Goal: Information Seeking & Learning: Learn about a topic

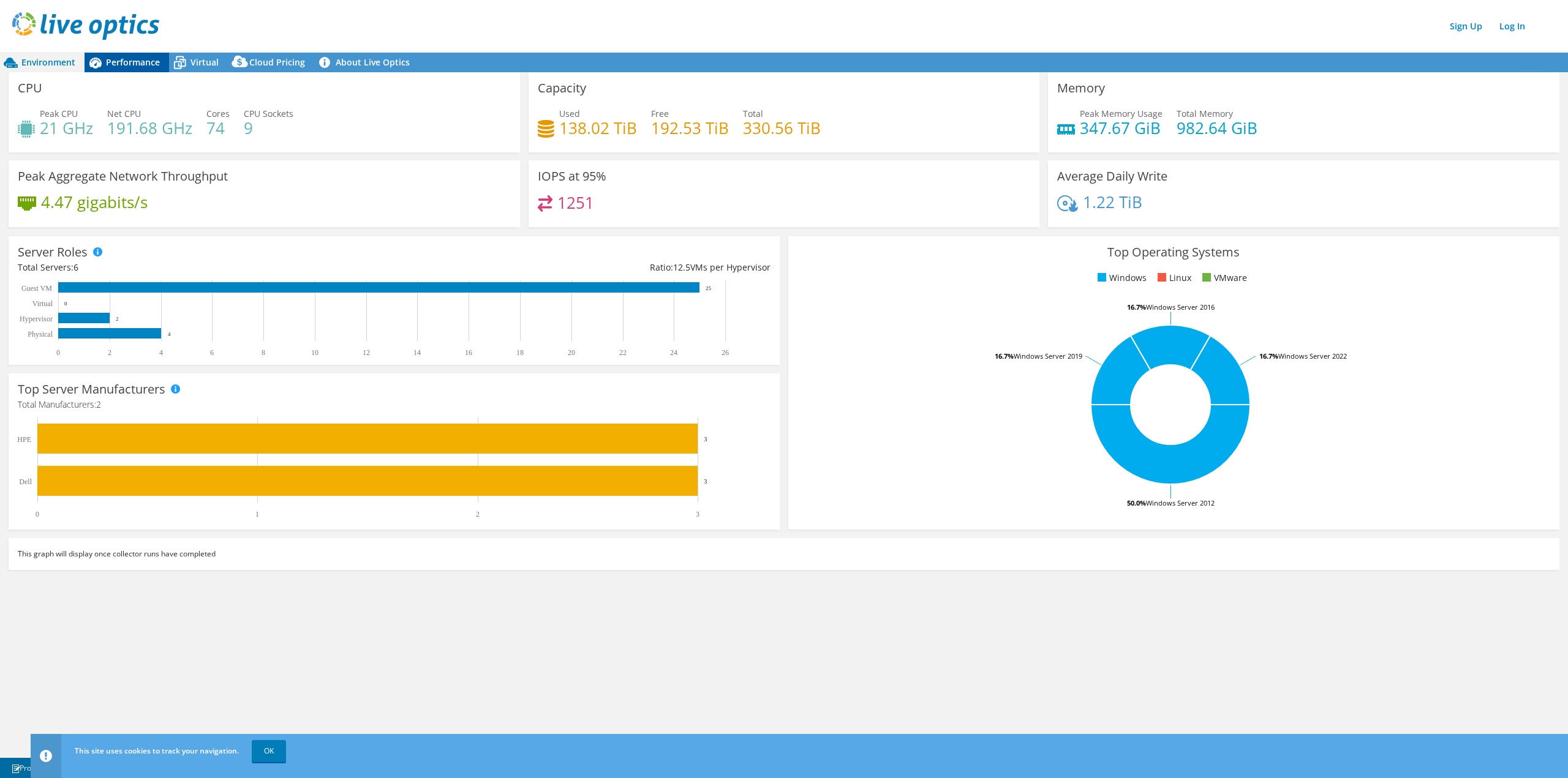
click at [125, 64] on span "Performance" at bounding box center [133, 62] width 54 height 11
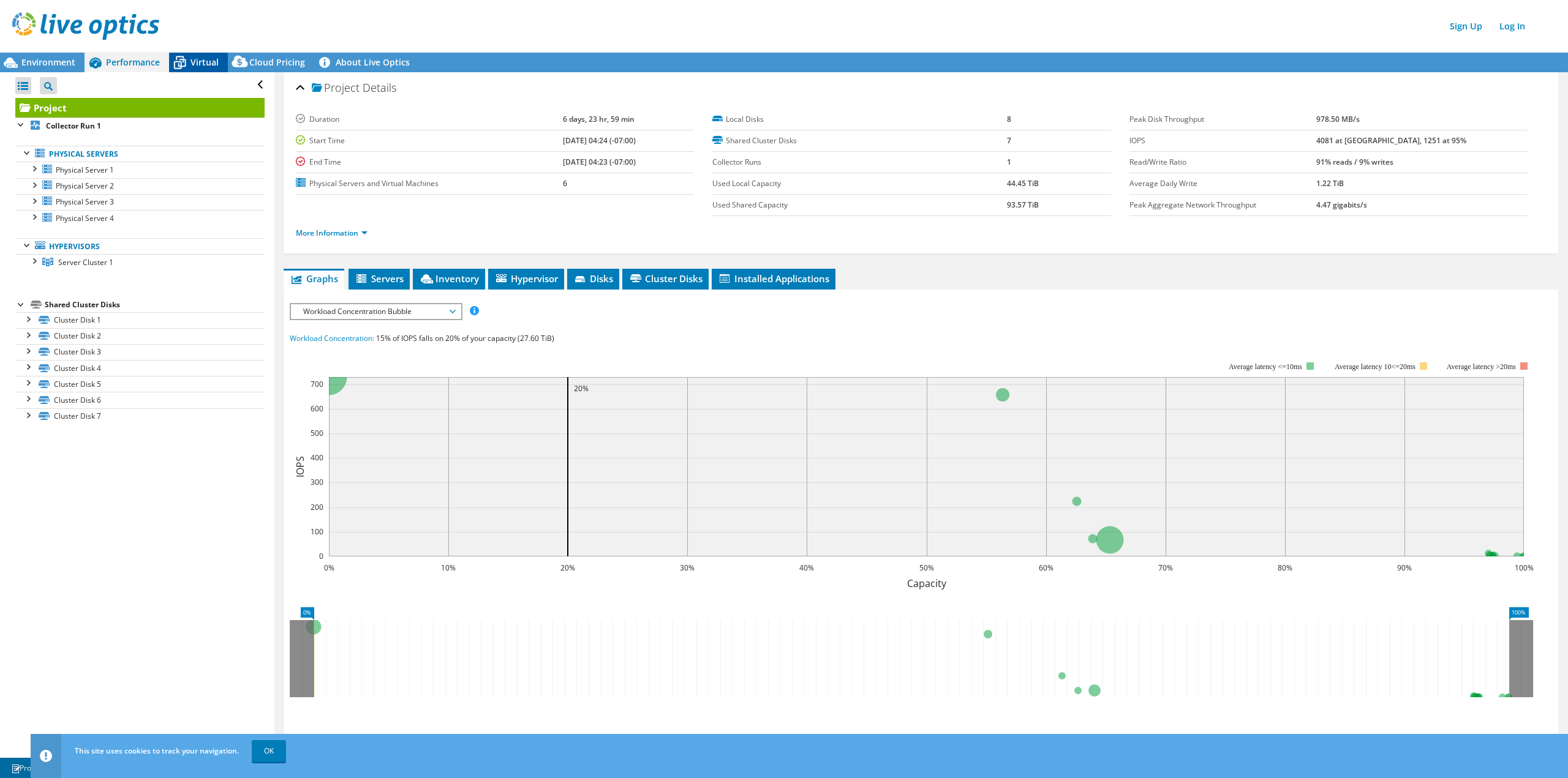
click at [186, 60] on icon at bounding box center [180, 63] width 22 height 22
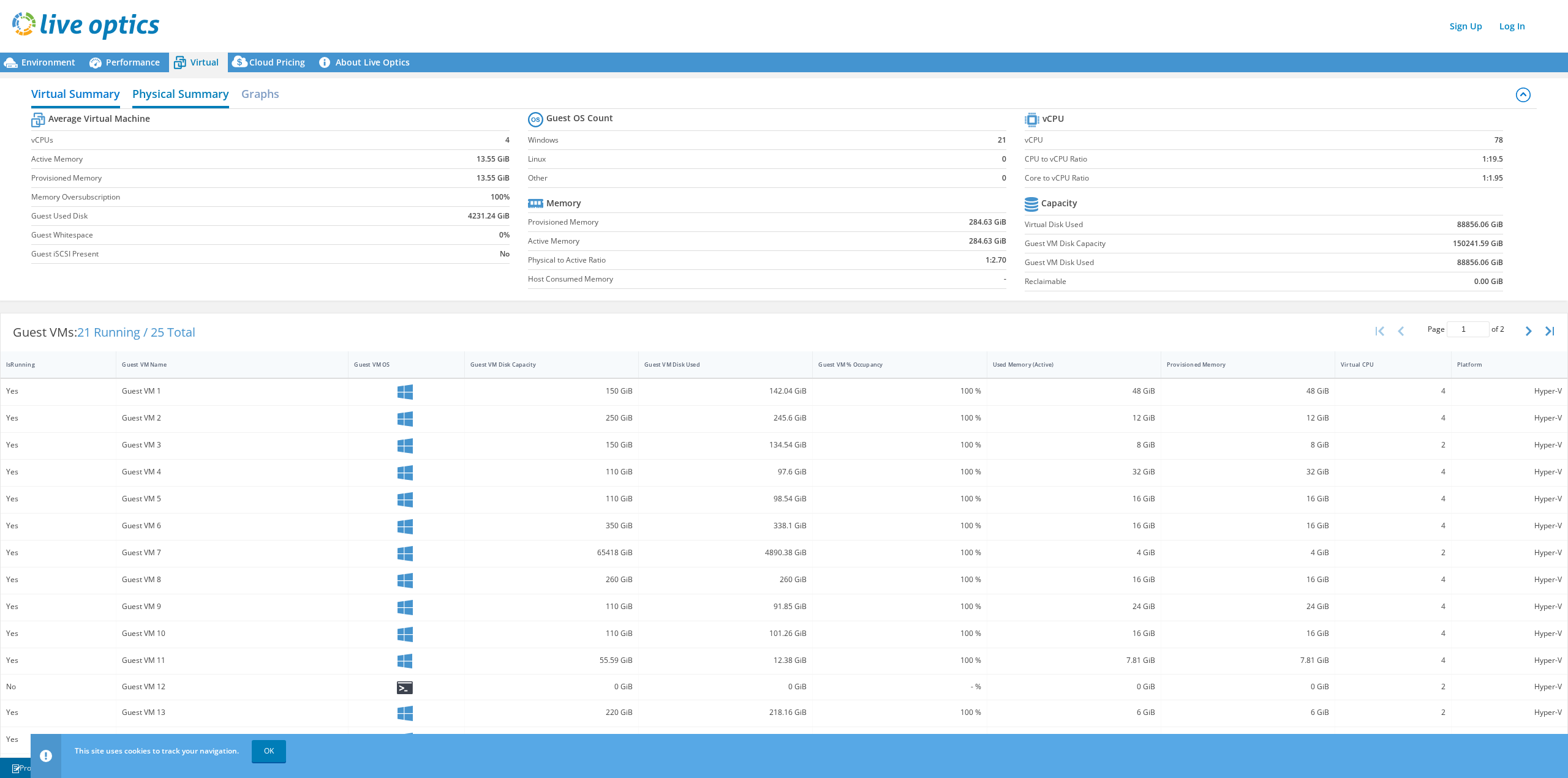
click at [199, 90] on h2 "Physical Summary" at bounding box center [180, 95] width 97 height 27
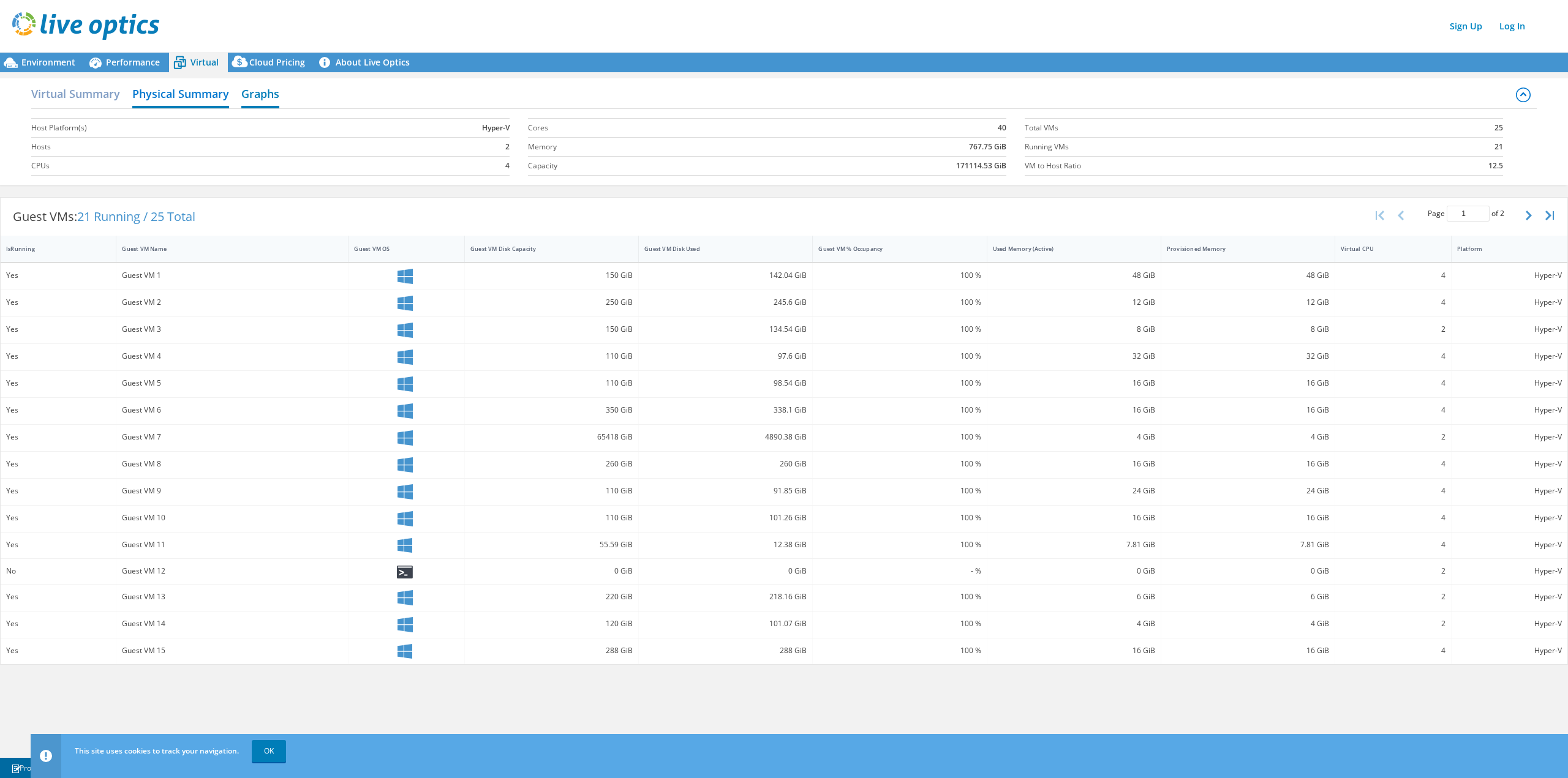
click at [273, 93] on h2 "Graphs" at bounding box center [260, 95] width 38 height 27
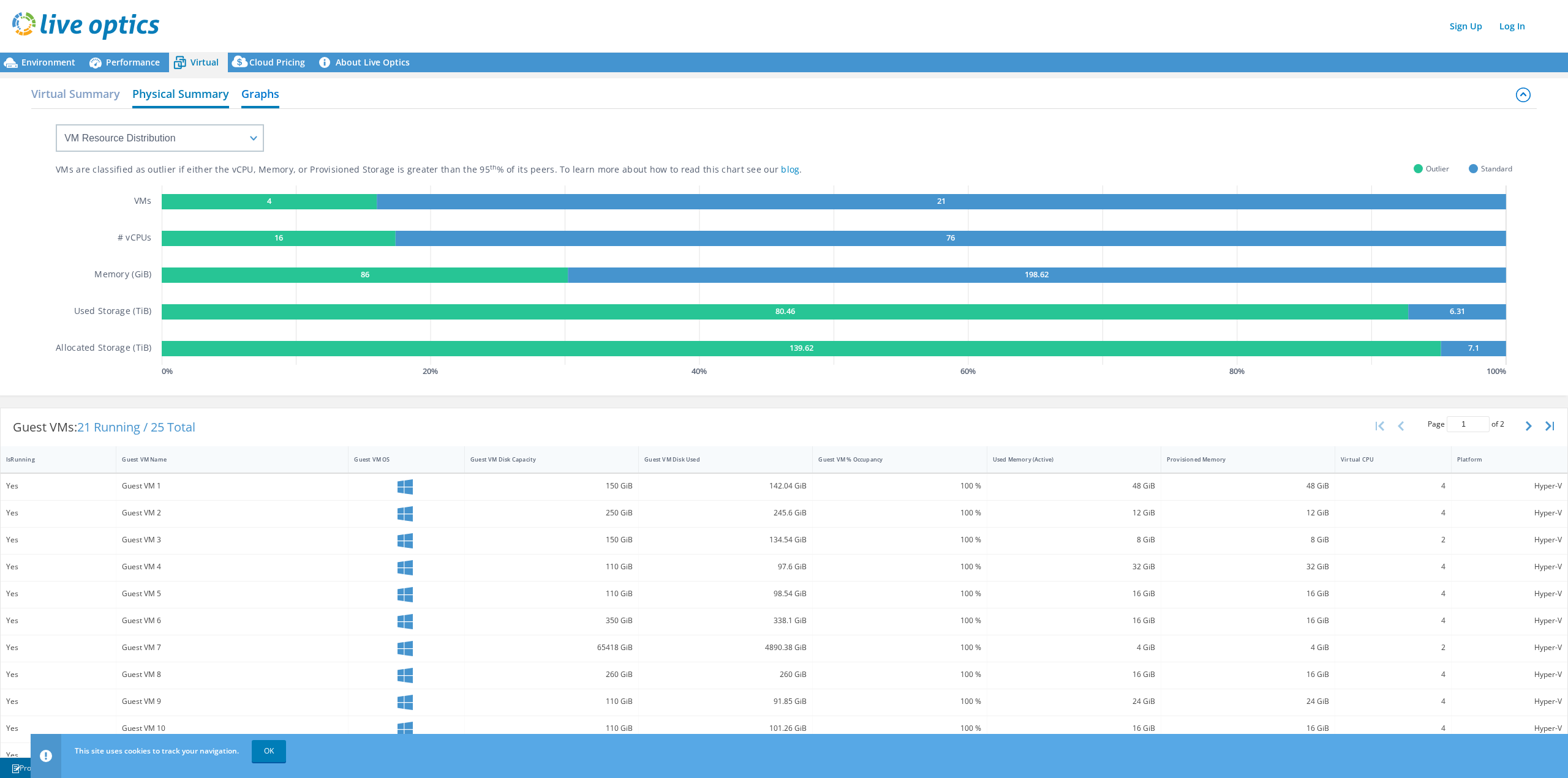
click at [169, 93] on h2 "Physical Summary" at bounding box center [180, 95] width 97 height 27
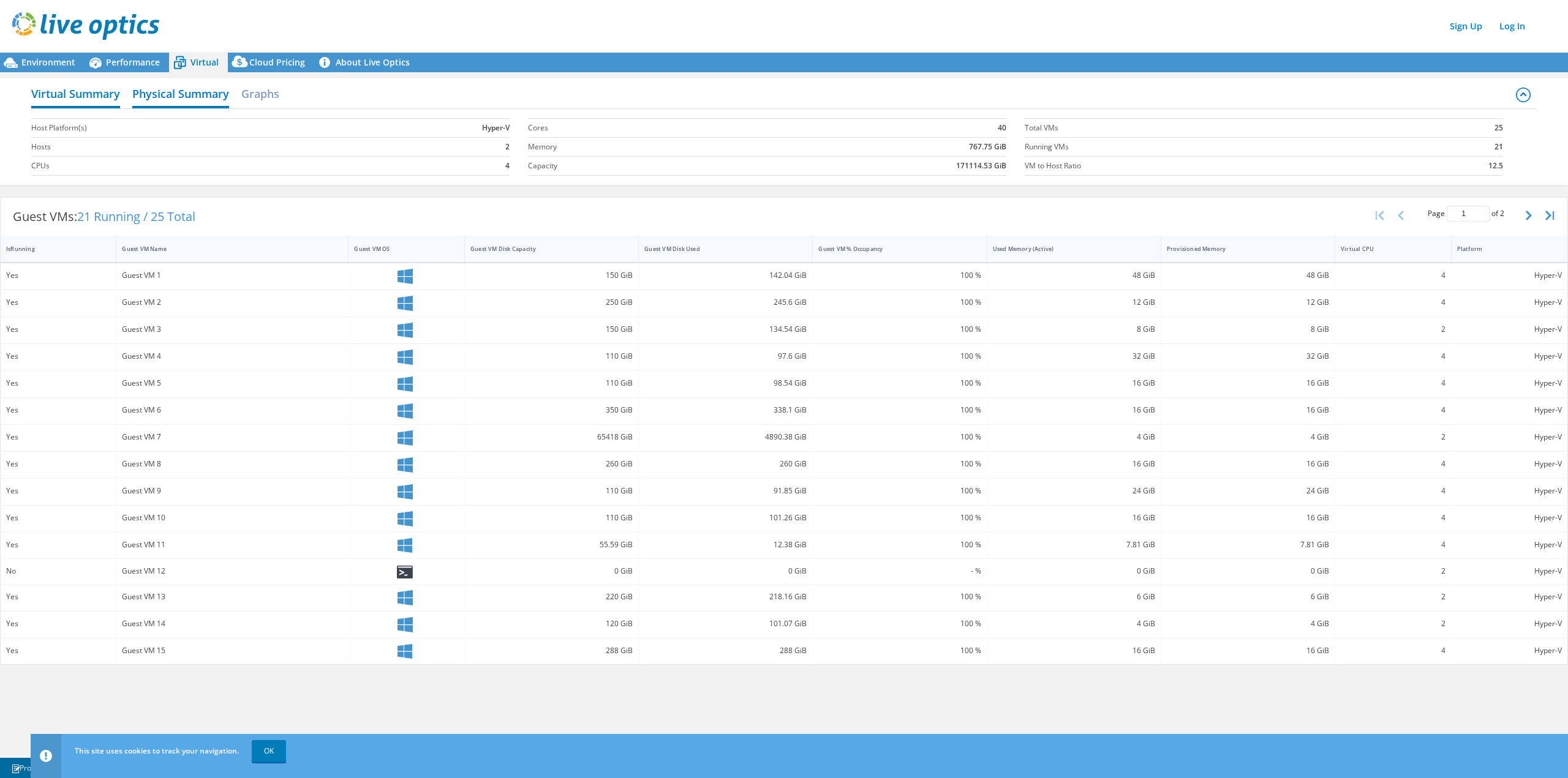
click at [97, 93] on h2 "Virtual Summary" at bounding box center [76, 95] width 89 height 27
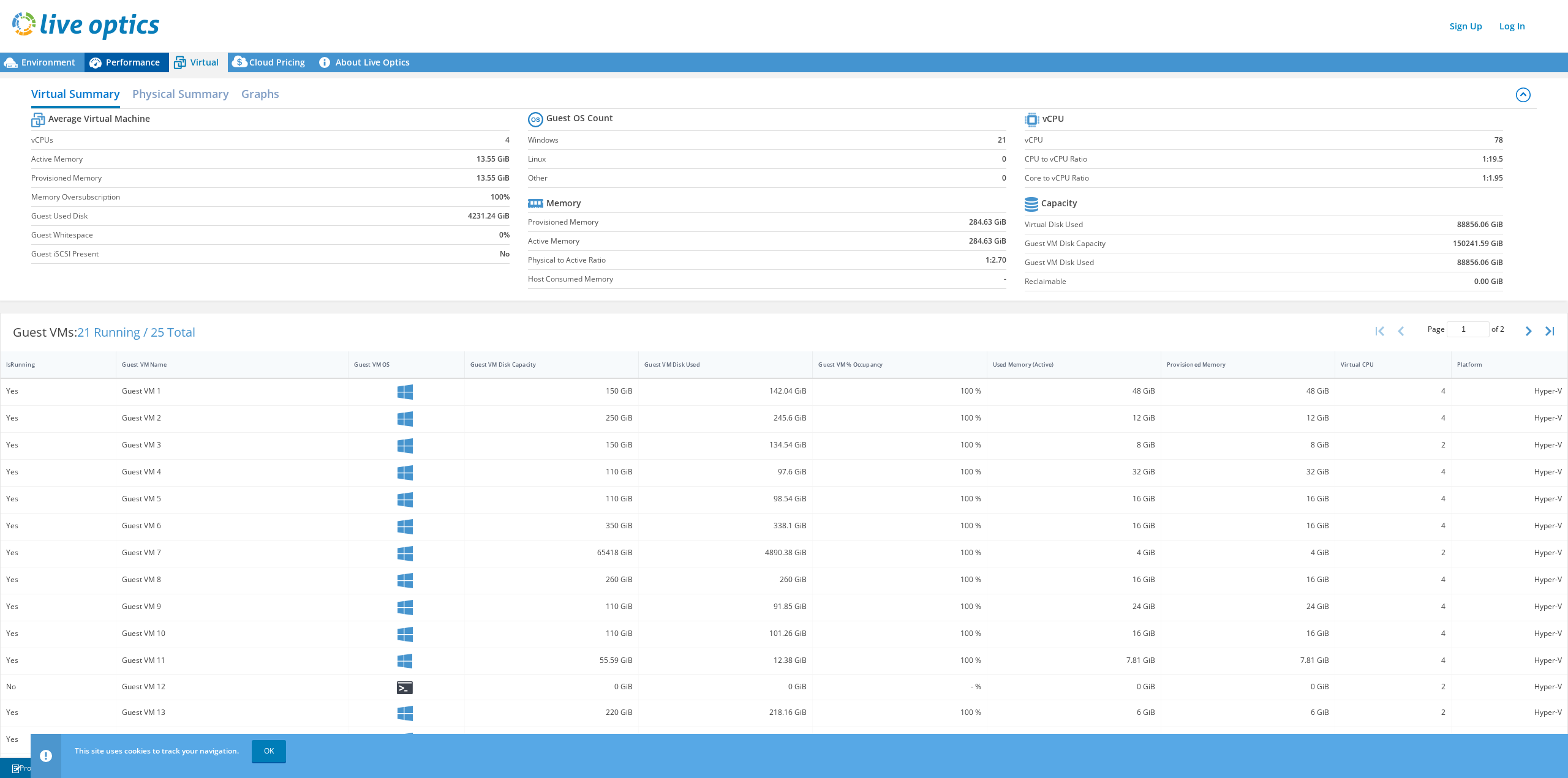
click at [105, 66] on icon at bounding box center [95, 63] width 22 height 22
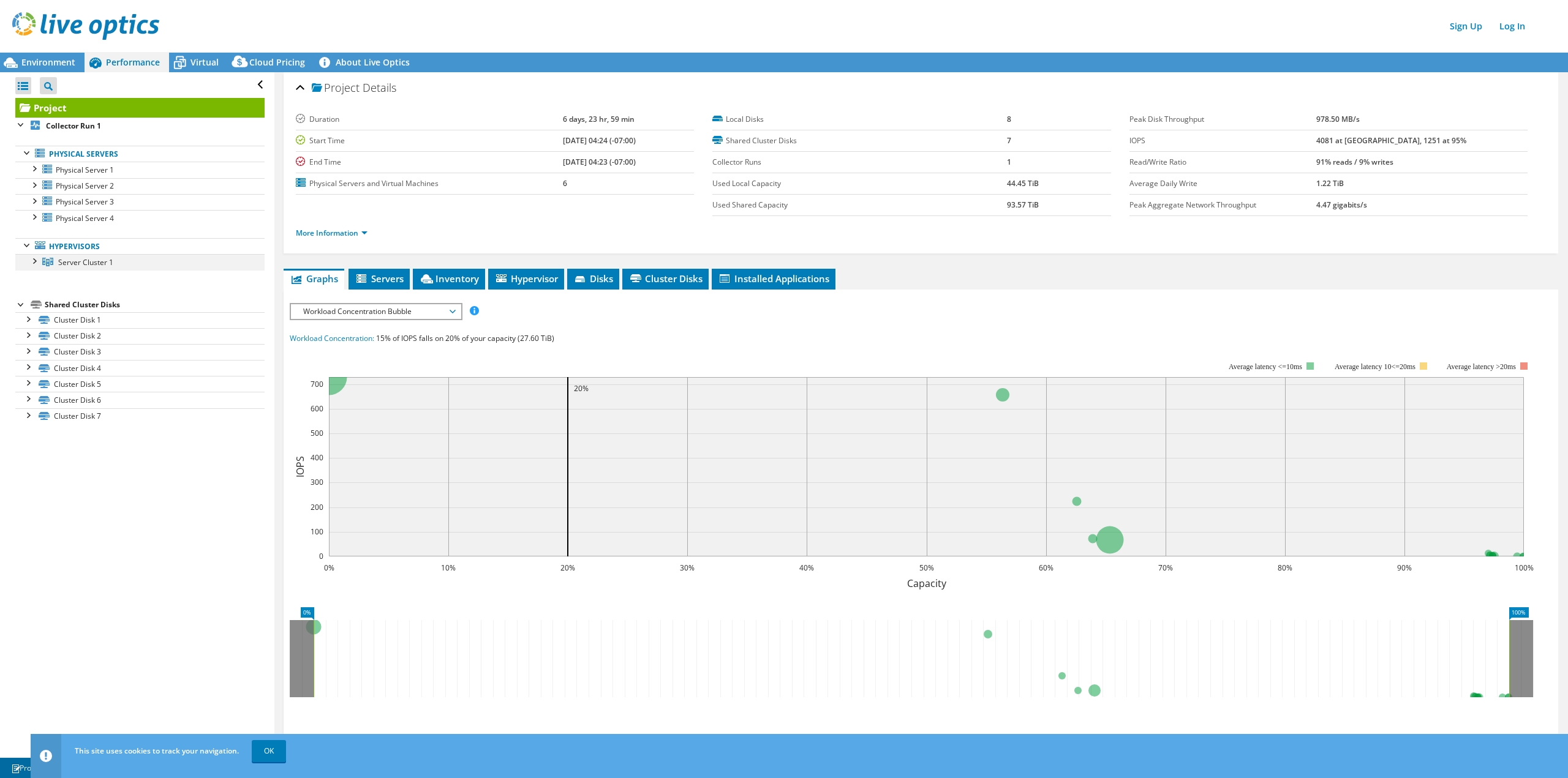
click at [35, 263] on div at bounding box center [33, 260] width 12 height 12
click at [39, 293] on div at bounding box center [39, 292] width 12 height 12
click at [39, 281] on div at bounding box center [39, 276] width 12 height 12
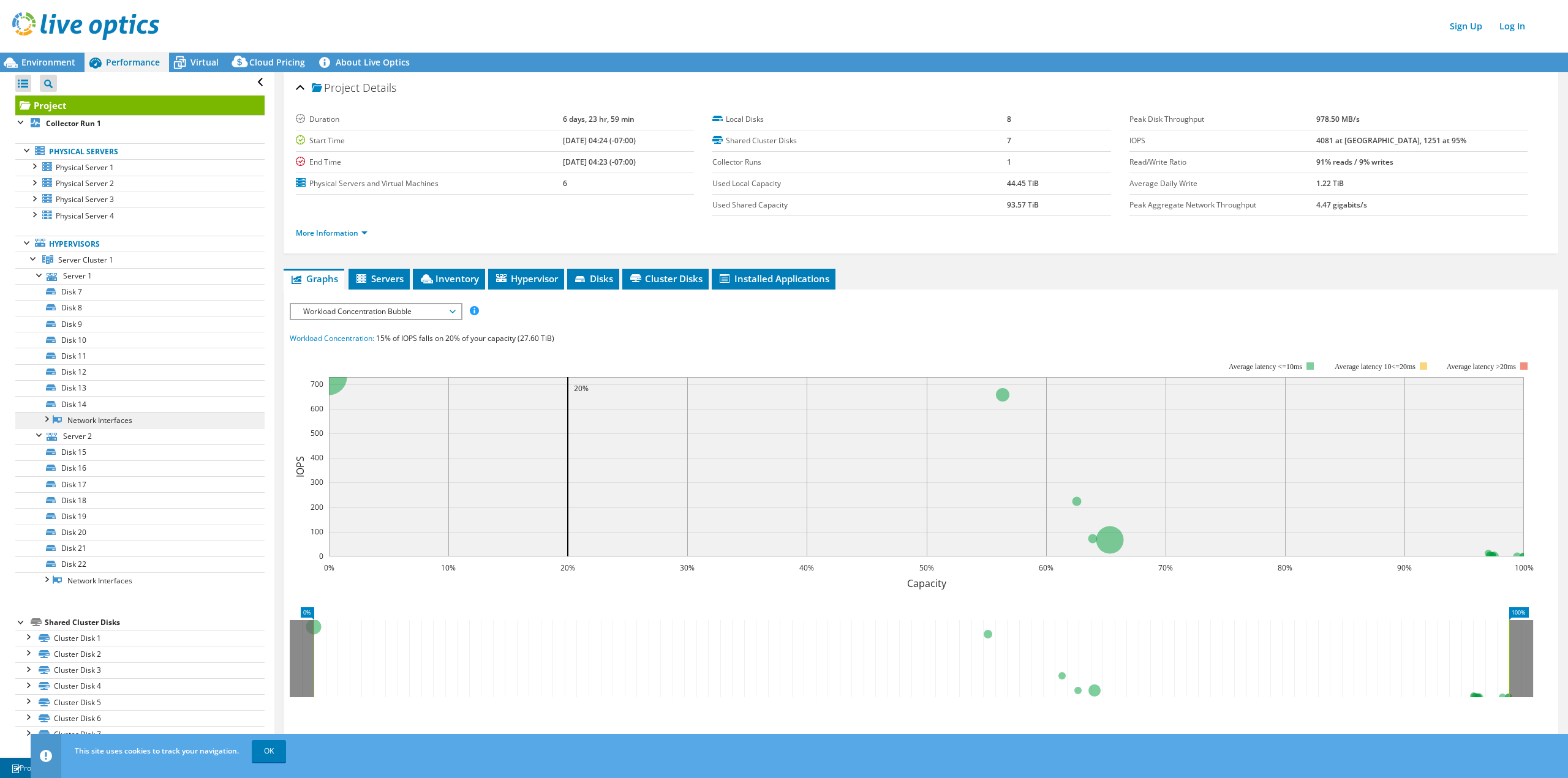
scroll to position [3, 0]
click at [387, 276] on span "Servers" at bounding box center [379, 278] width 49 height 12
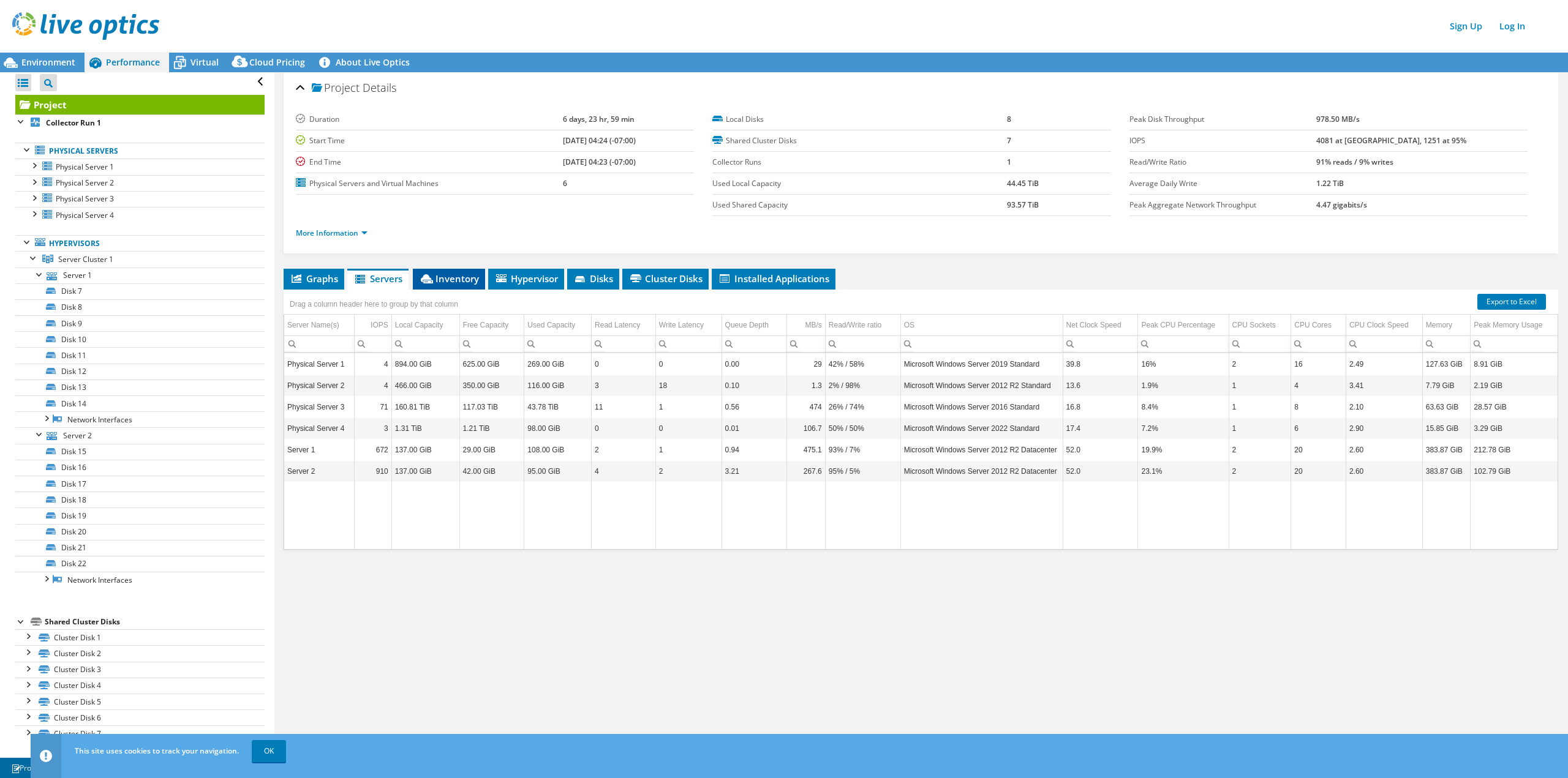
click at [445, 278] on span "Inventory" at bounding box center [449, 278] width 60 height 12
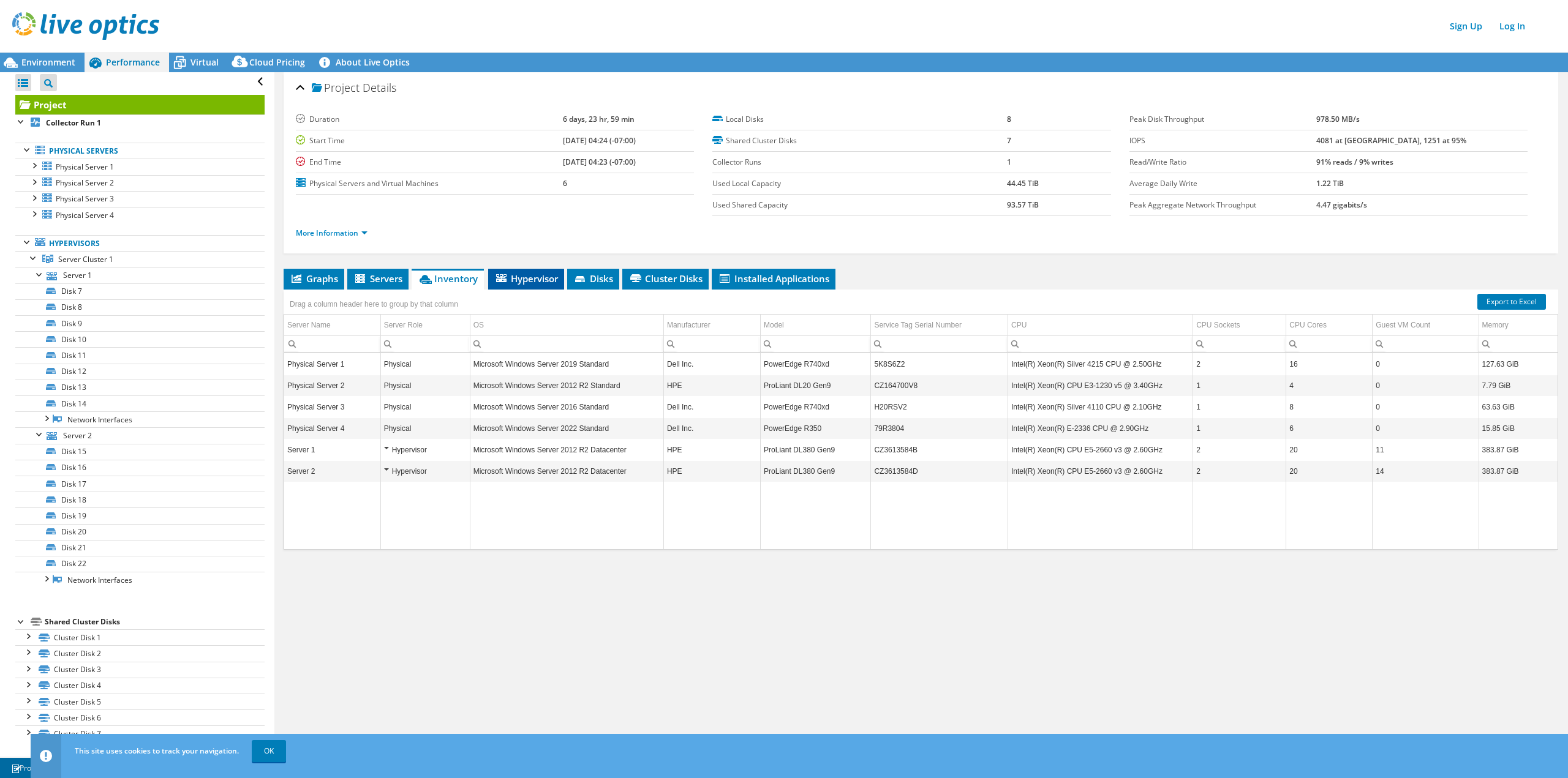
click at [529, 279] on span "Hypervisor" at bounding box center [526, 278] width 64 height 12
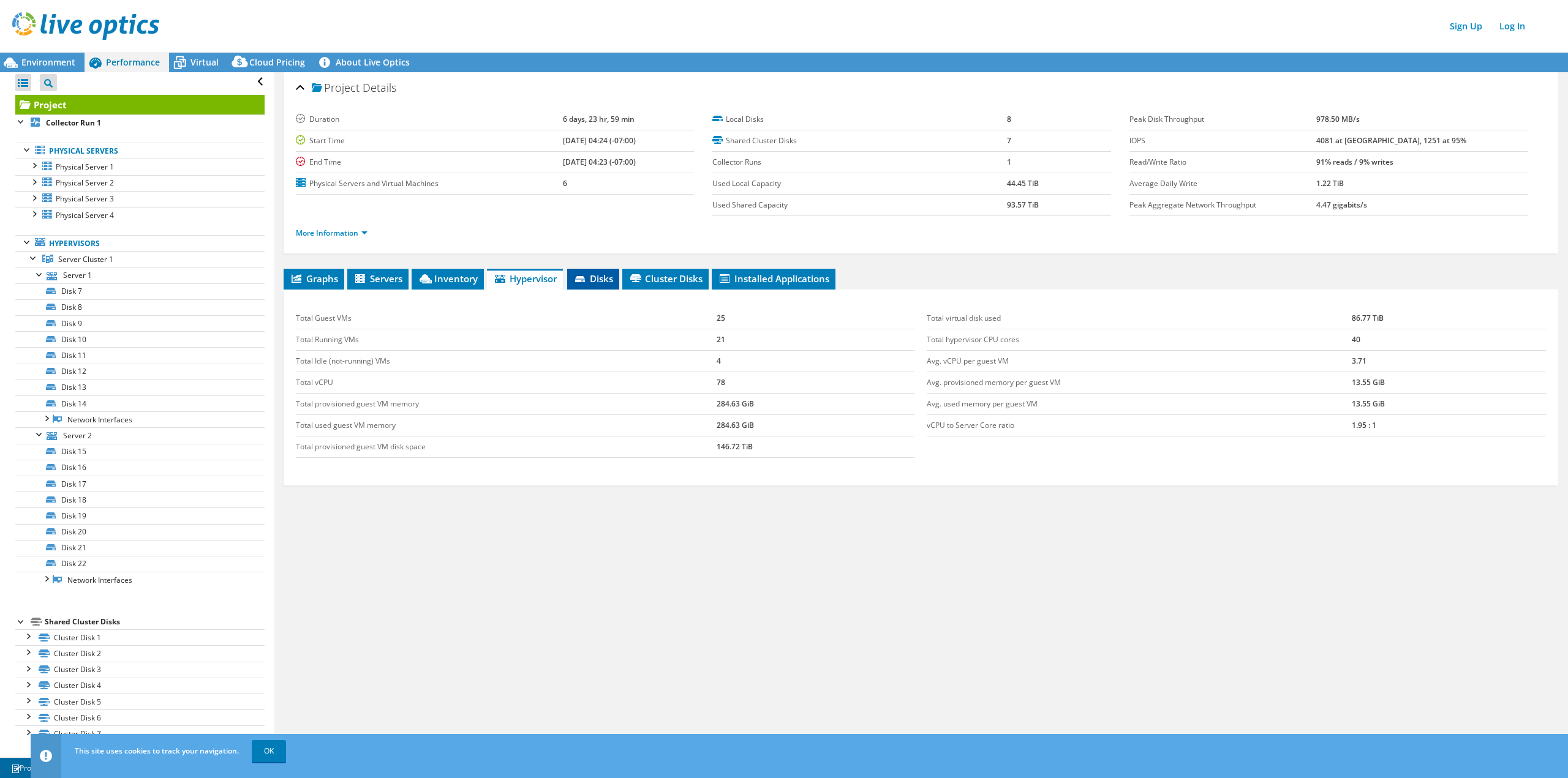
click at [584, 285] on li "Disks" at bounding box center [593, 279] width 52 height 21
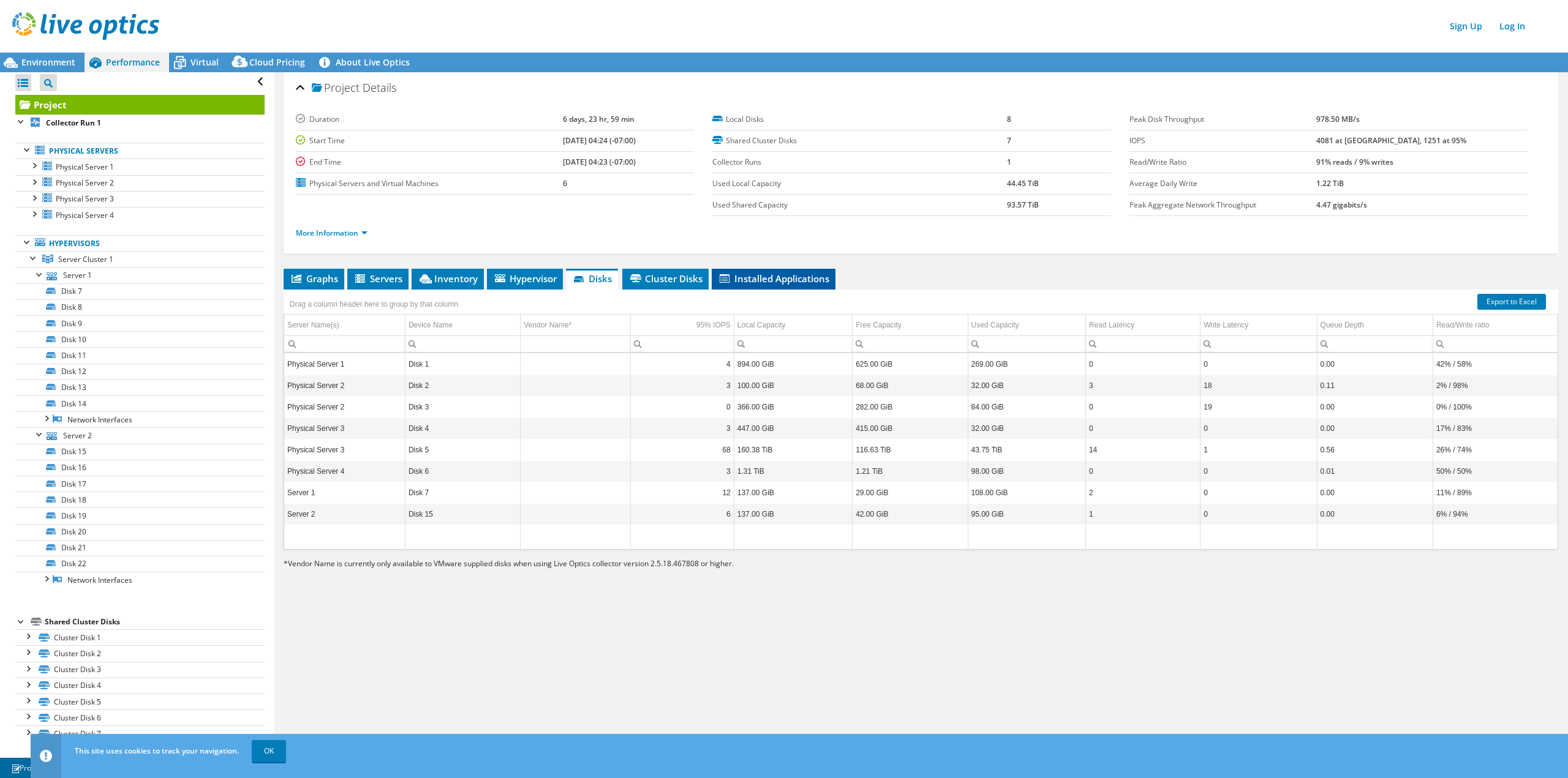
click at [780, 276] on span "Installed Applications" at bounding box center [773, 278] width 111 height 12
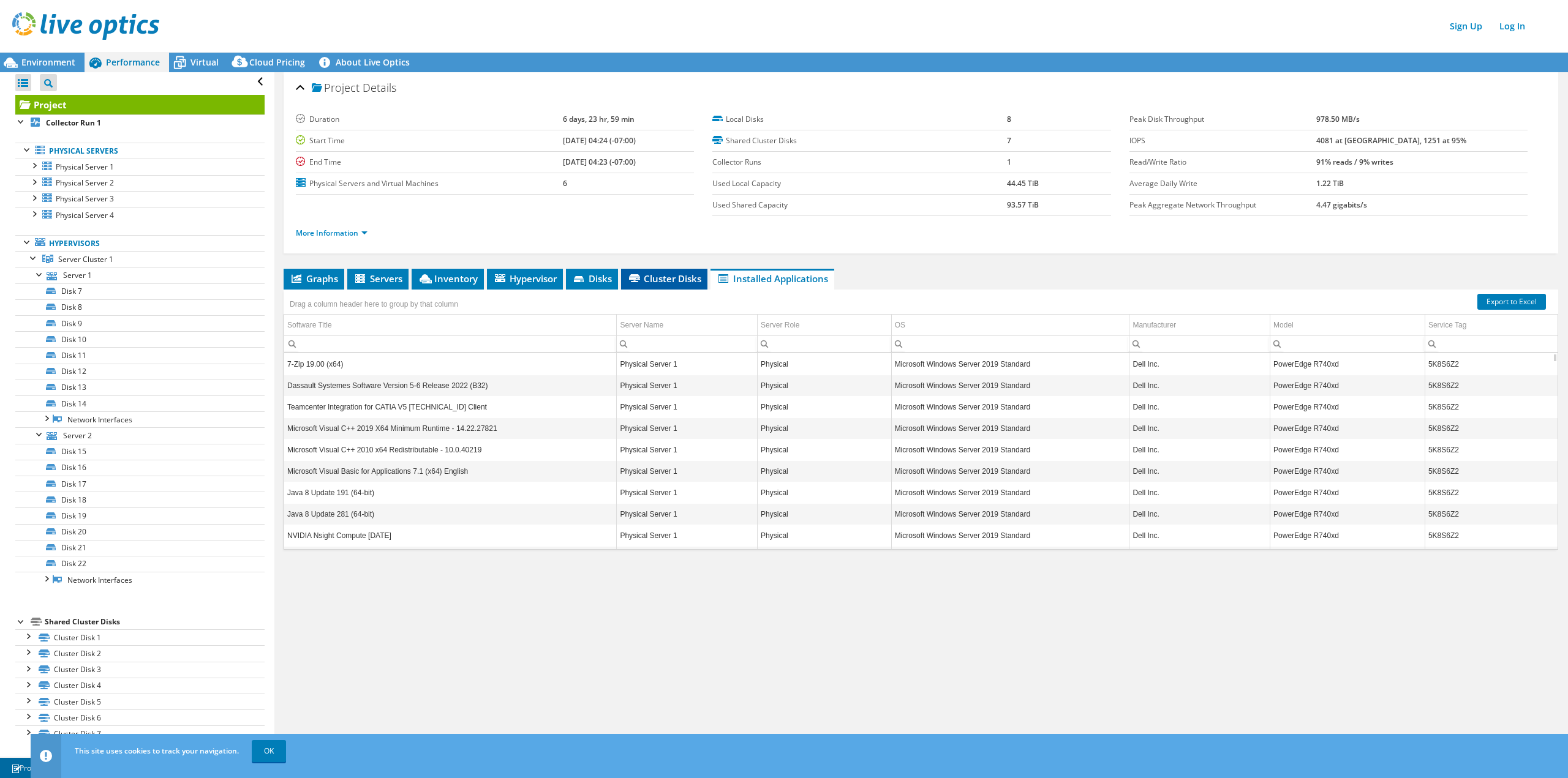
click at [674, 280] on span "Cluster Disks" at bounding box center [664, 278] width 74 height 12
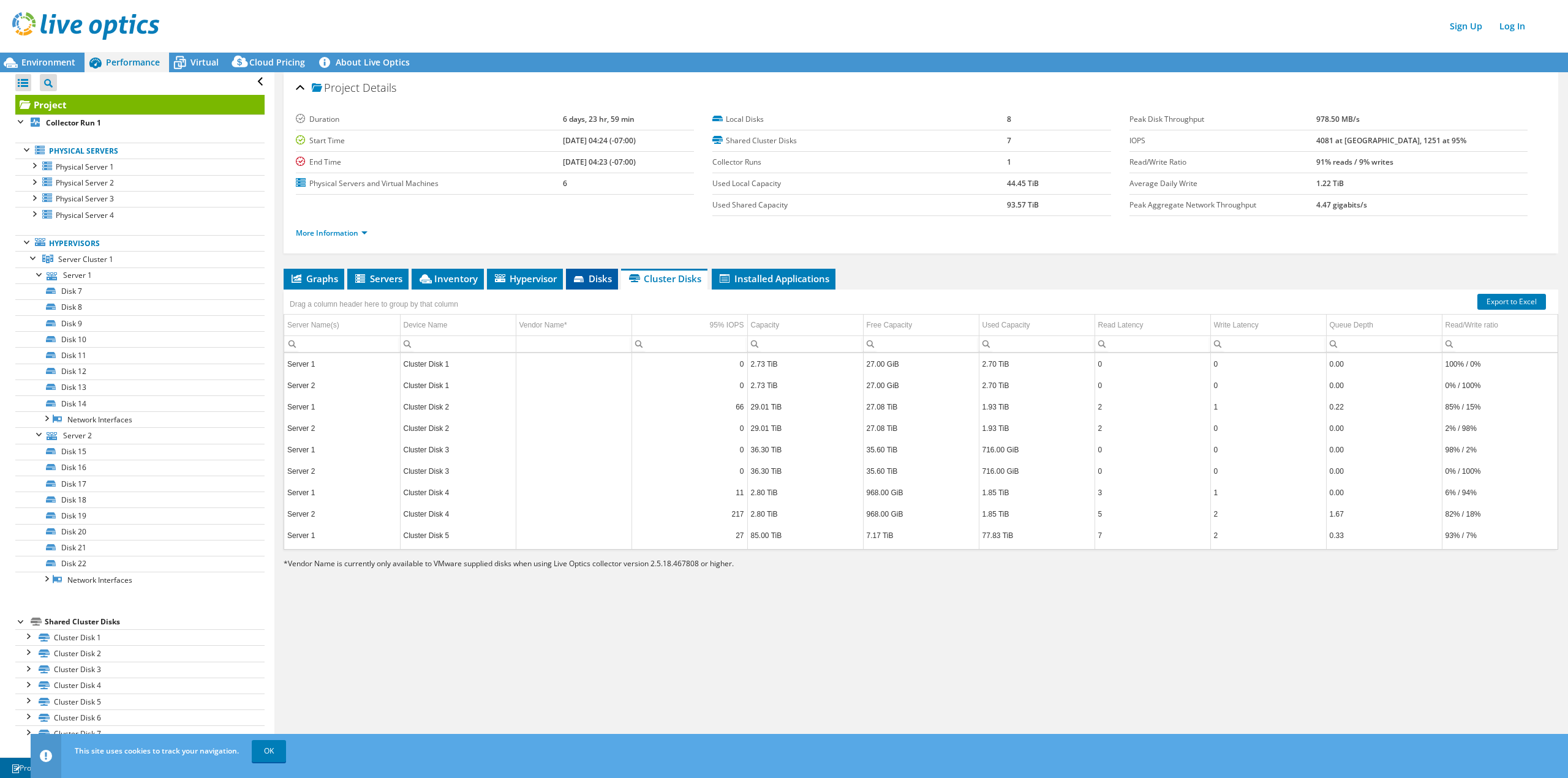
click at [583, 278] on icon at bounding box center [578, 279] width 10 height 6
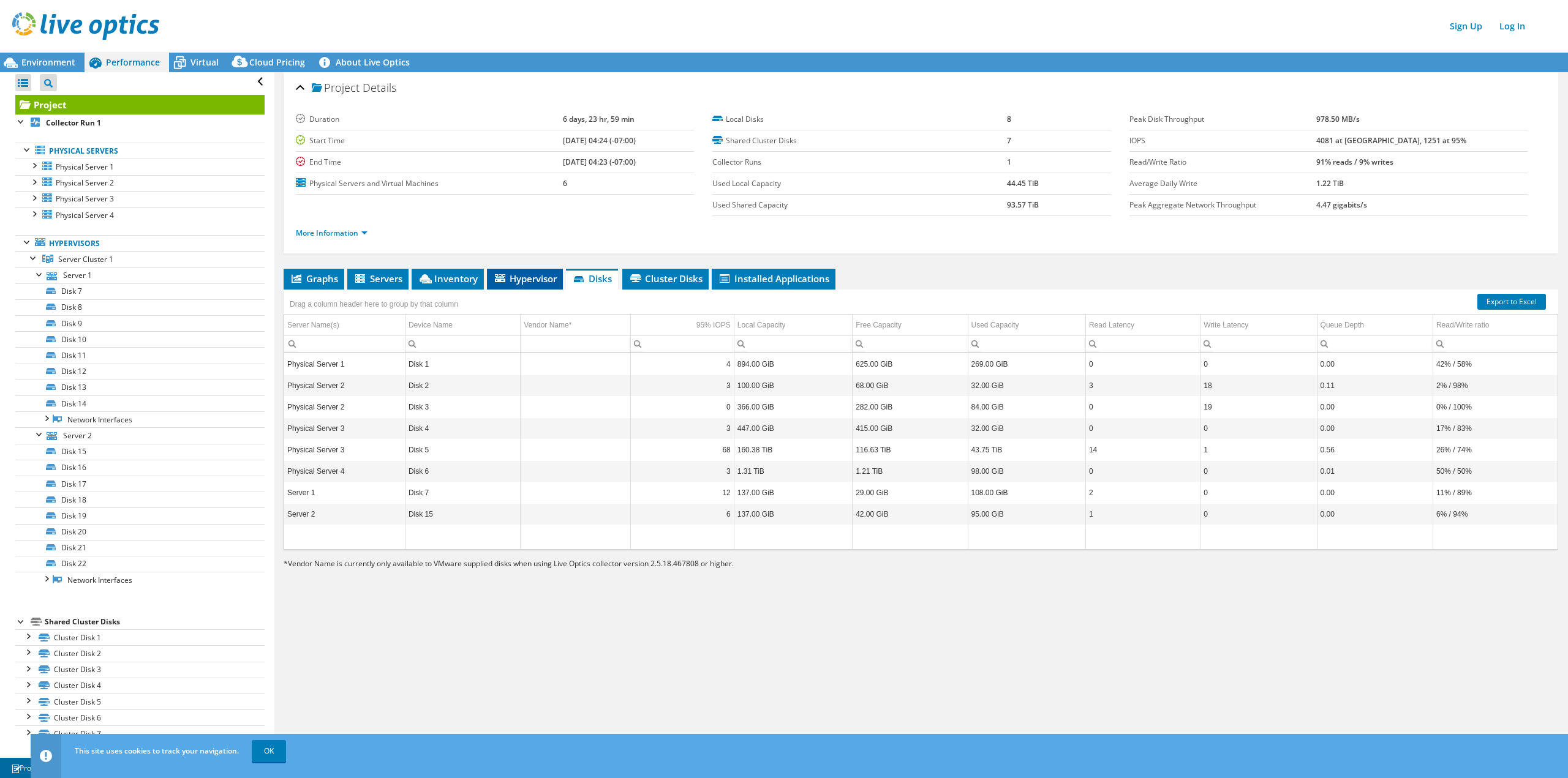
click at [531, 278] on span "Hypervisor" at bounding box center [525, 278] width 64 height 12
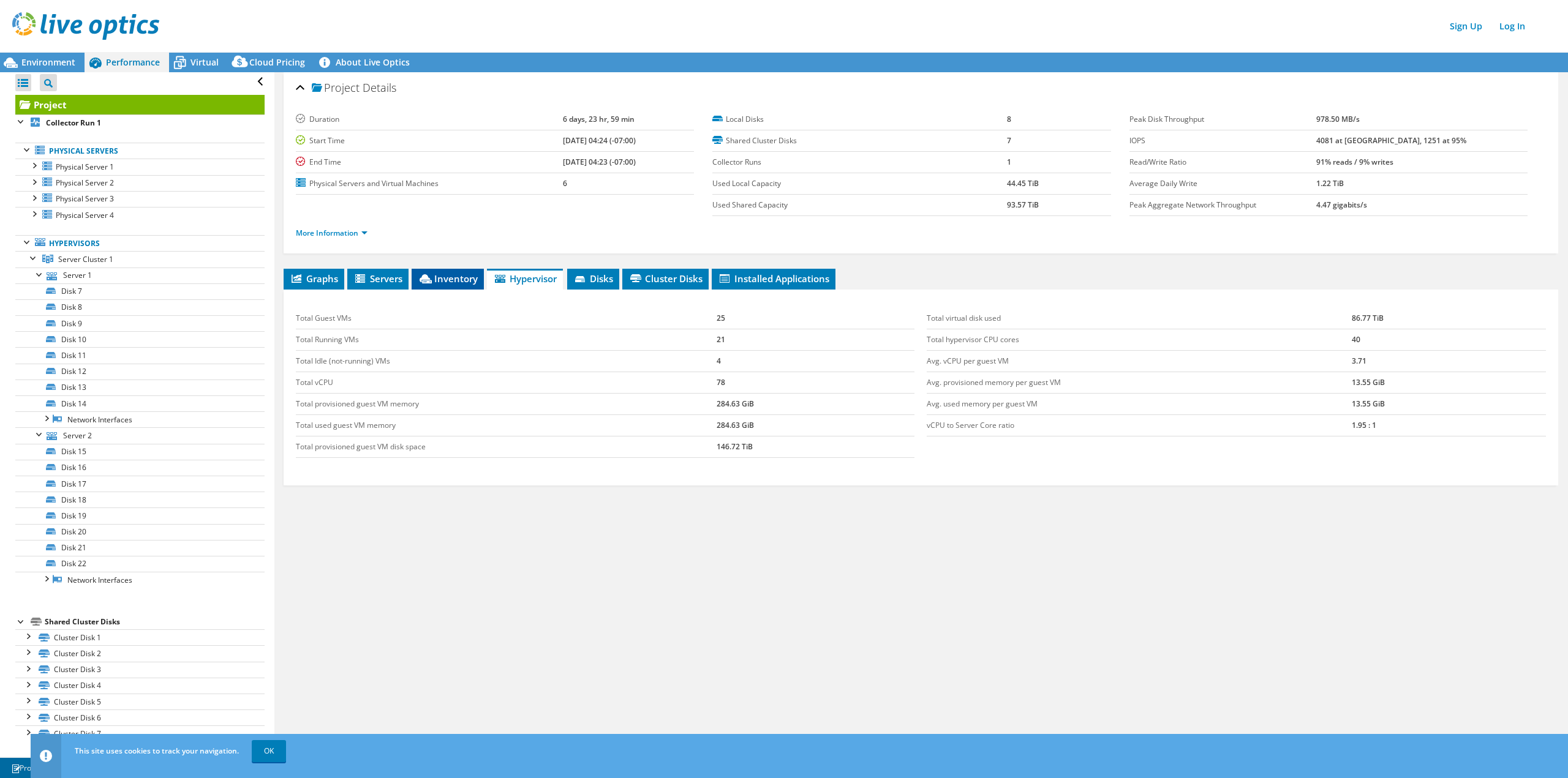
click at [438, 278] on span "Inventory" at bounding box center [447, 278] width 60 height 12
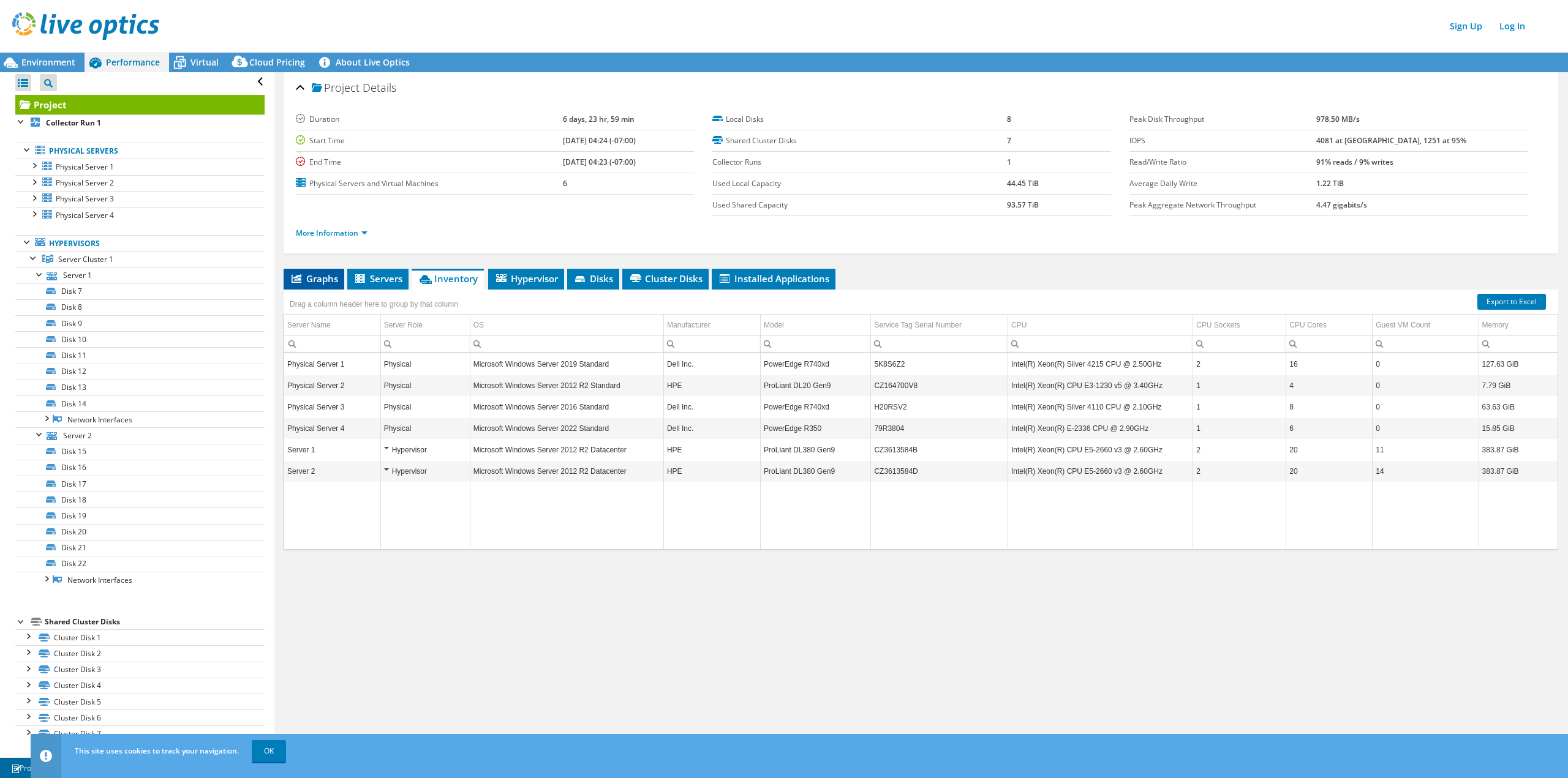
click at [310, 279] on span "Graphs" at bounding box center [314, 278] width 48 height 12
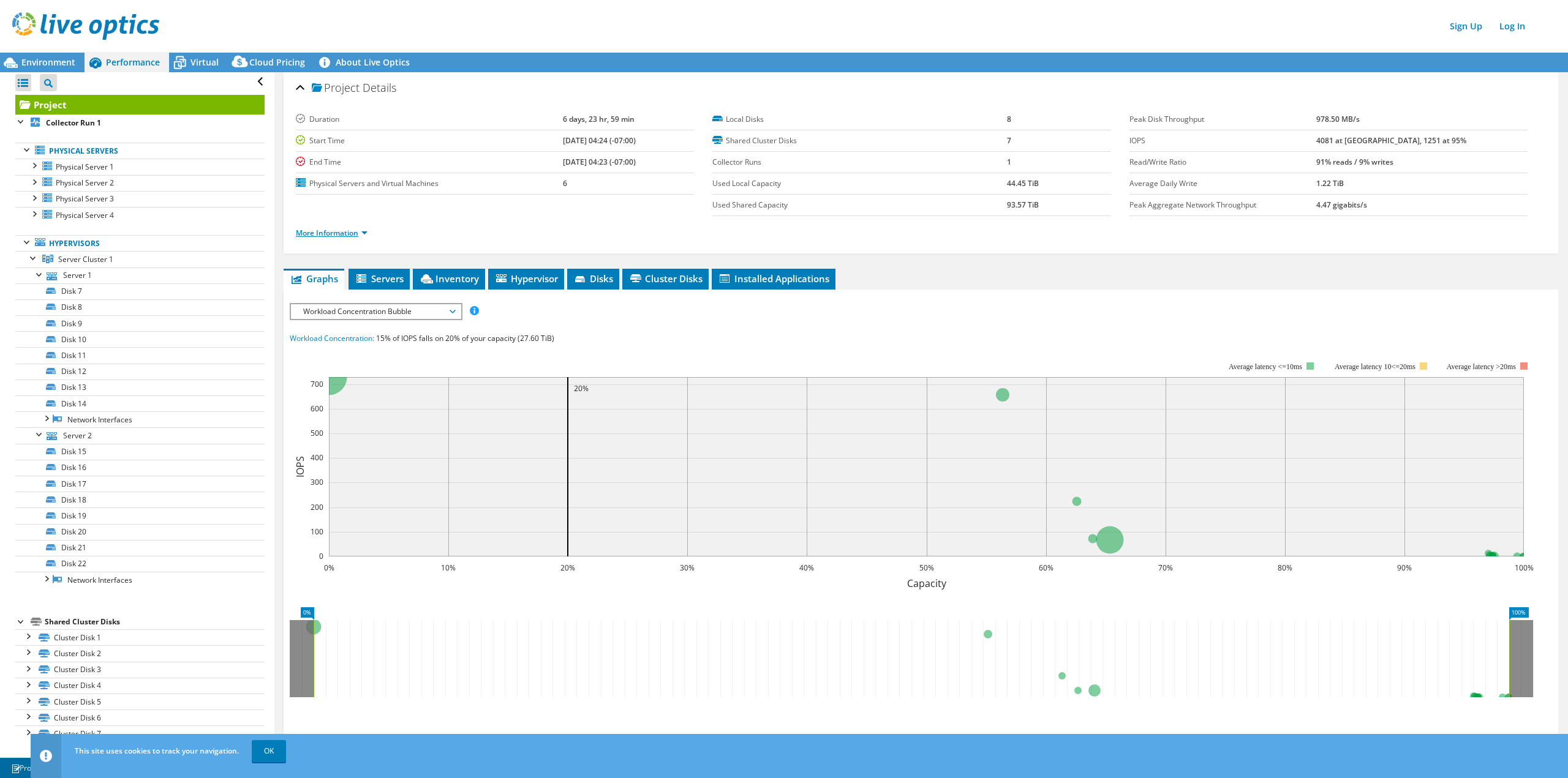
click at [364, 234] on link "More Information" at bounding box center [332, 233] width 72 height 10
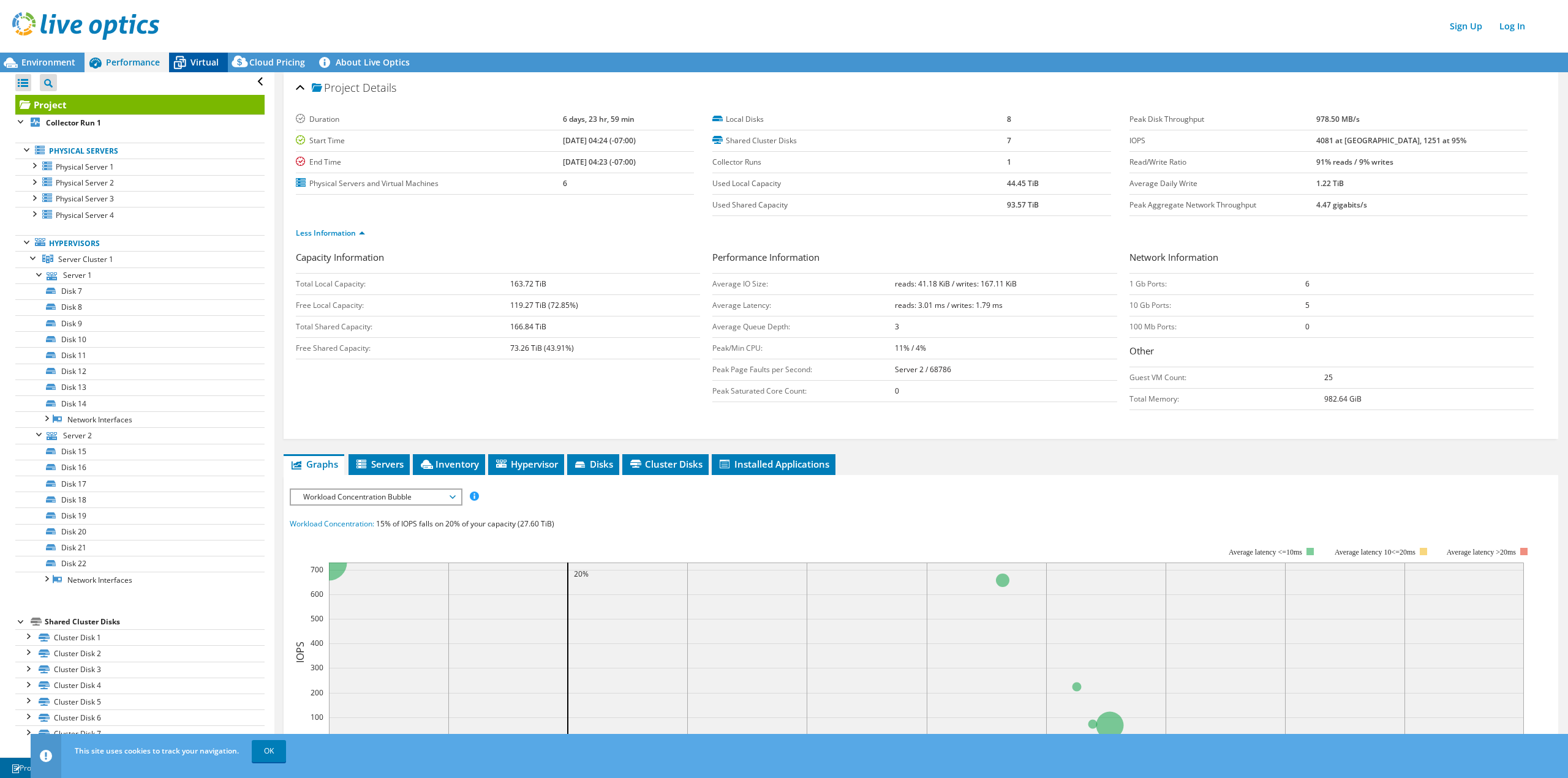
click at [193, 58] on span "Virtual" at bounding box center [205, 62] width 28 height 11
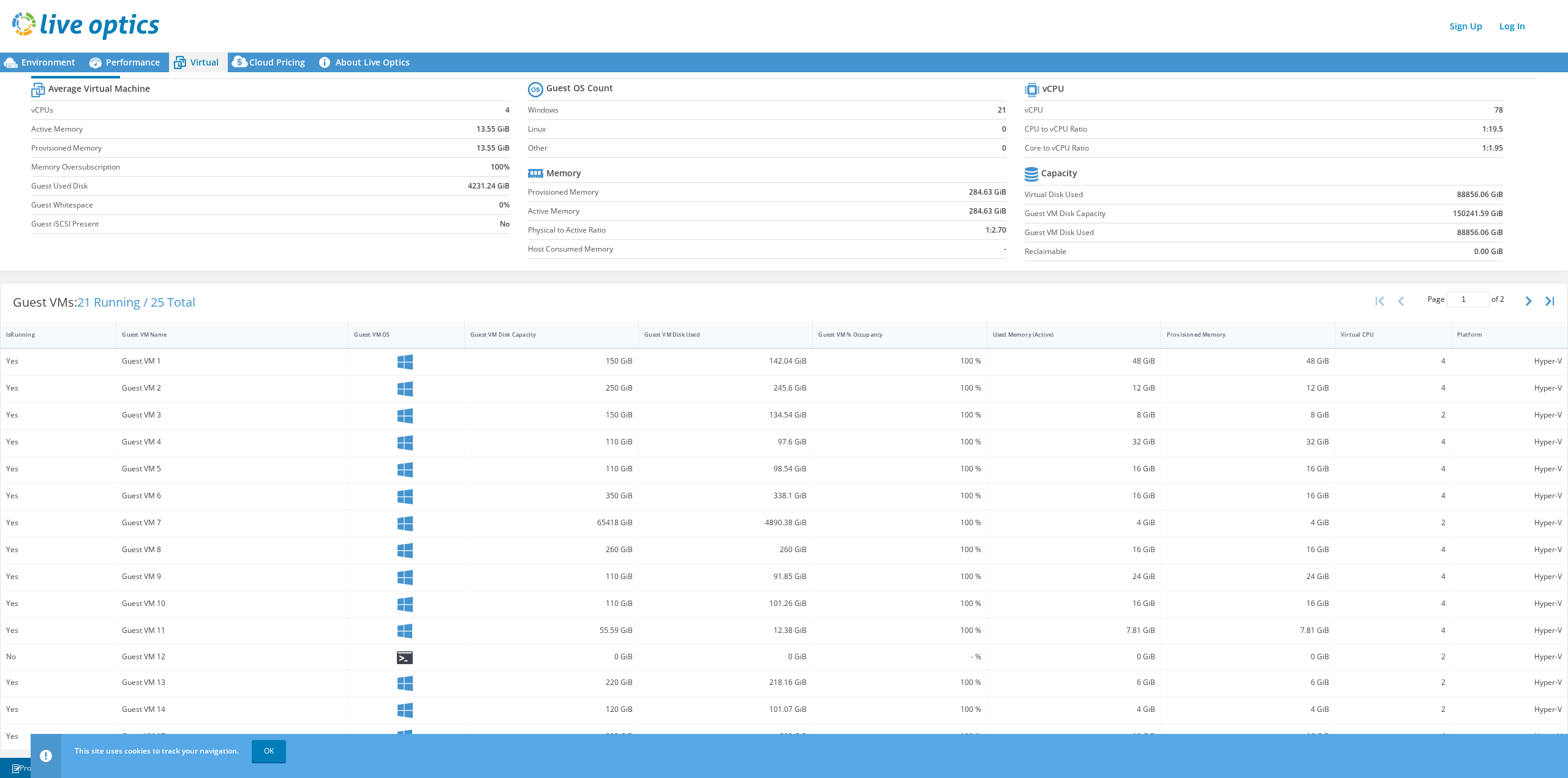
scroll to position [184, 0]
click at [267, 751] on link "OK" at bounding box center [269, 751] width 34 height 22
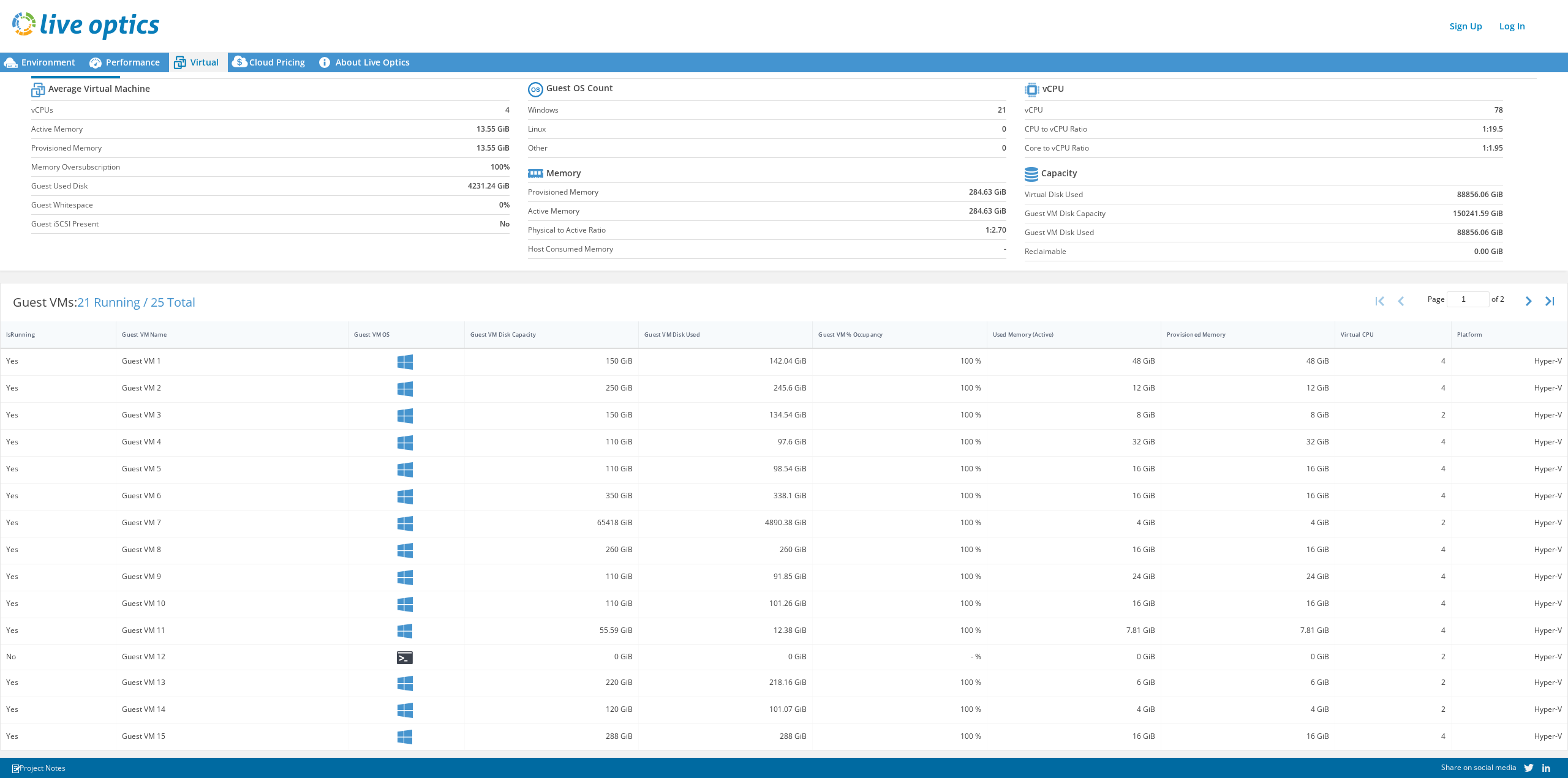
scroll to position [0, 0]
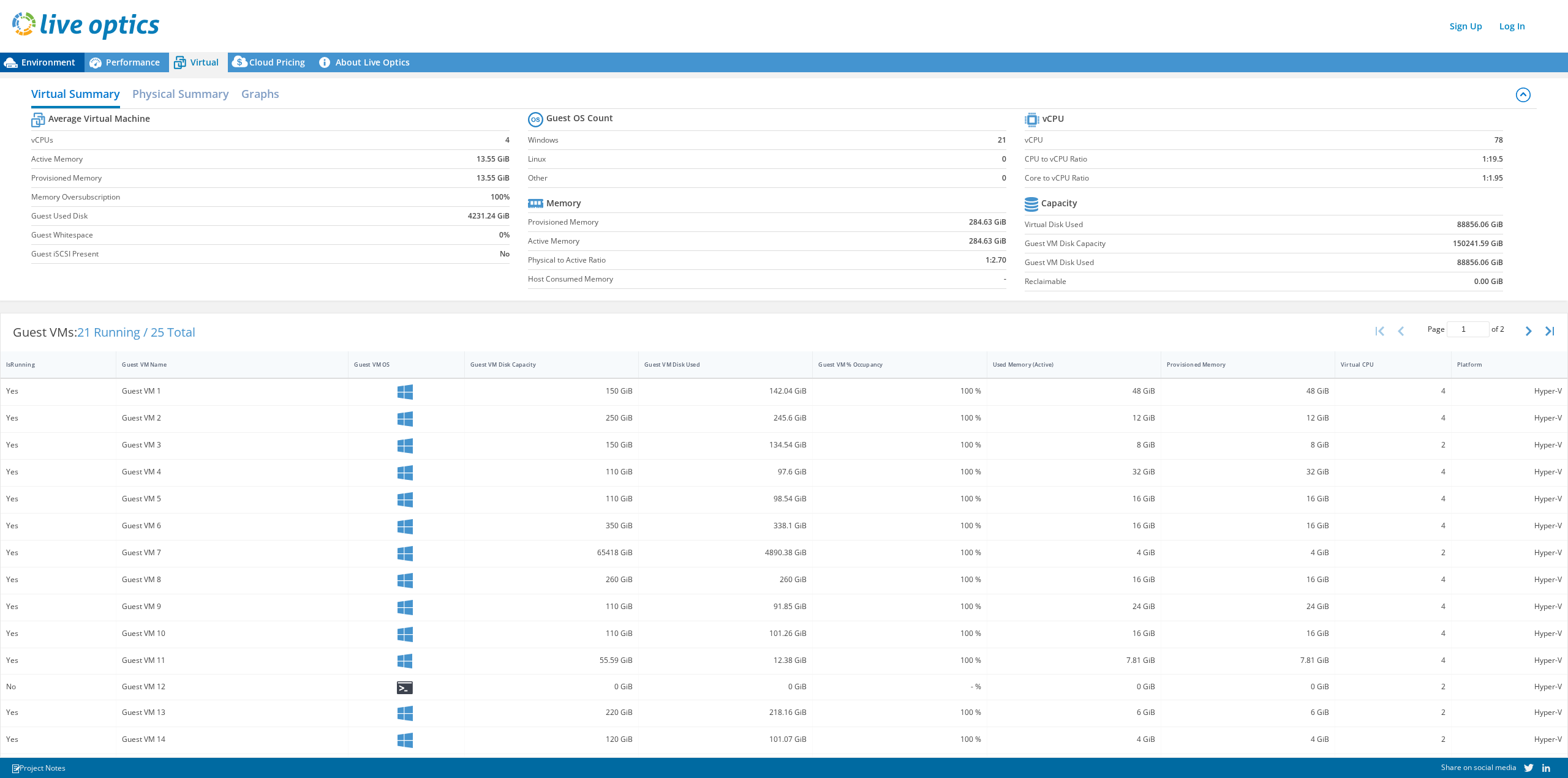
click at [25, 60] on span "Environment" at bounding box center [48, 62] width 54 height 11
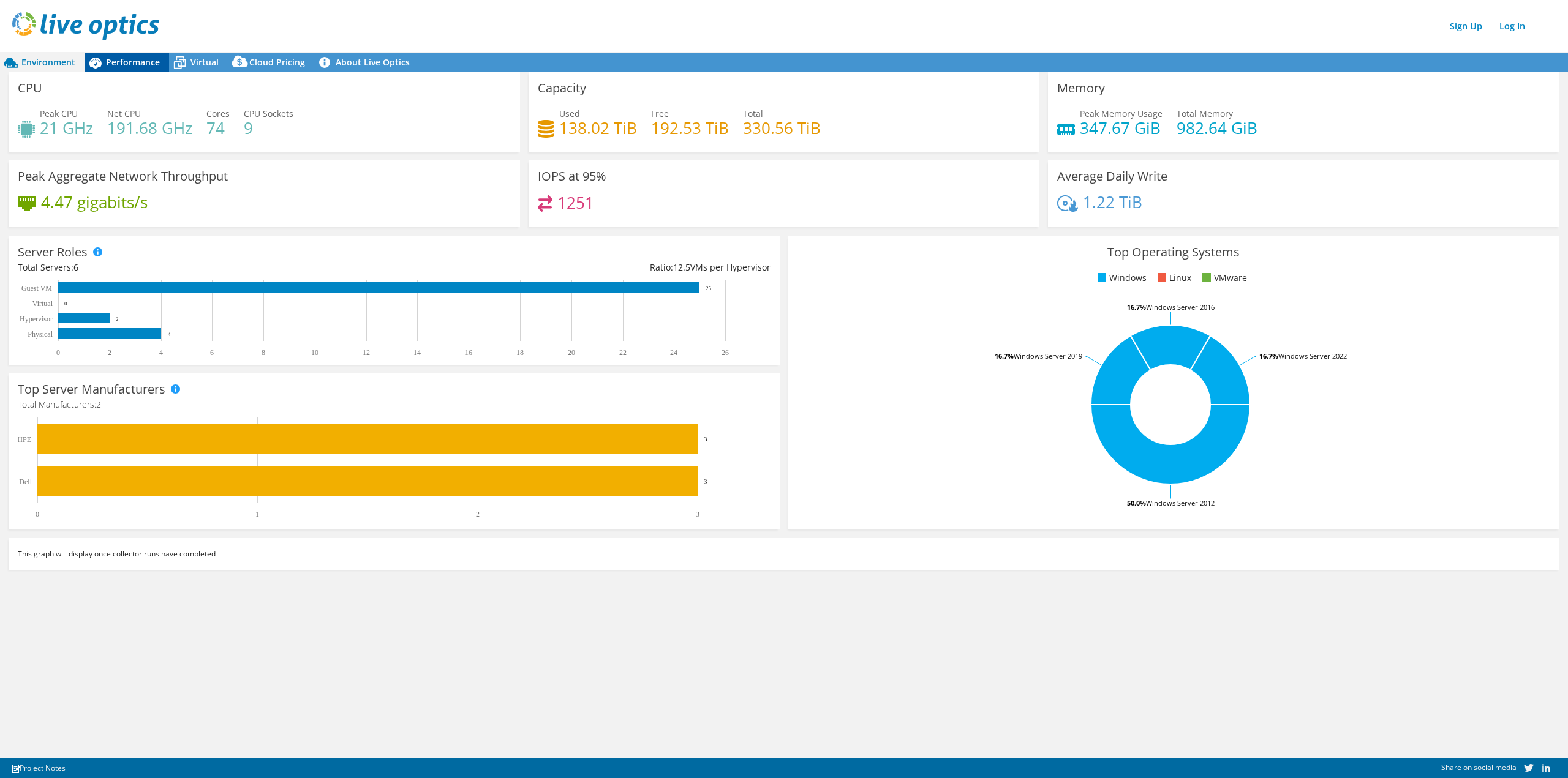
click at [132, 65] on span "Performance" at bounding box center [133, 62] width 54 height 11
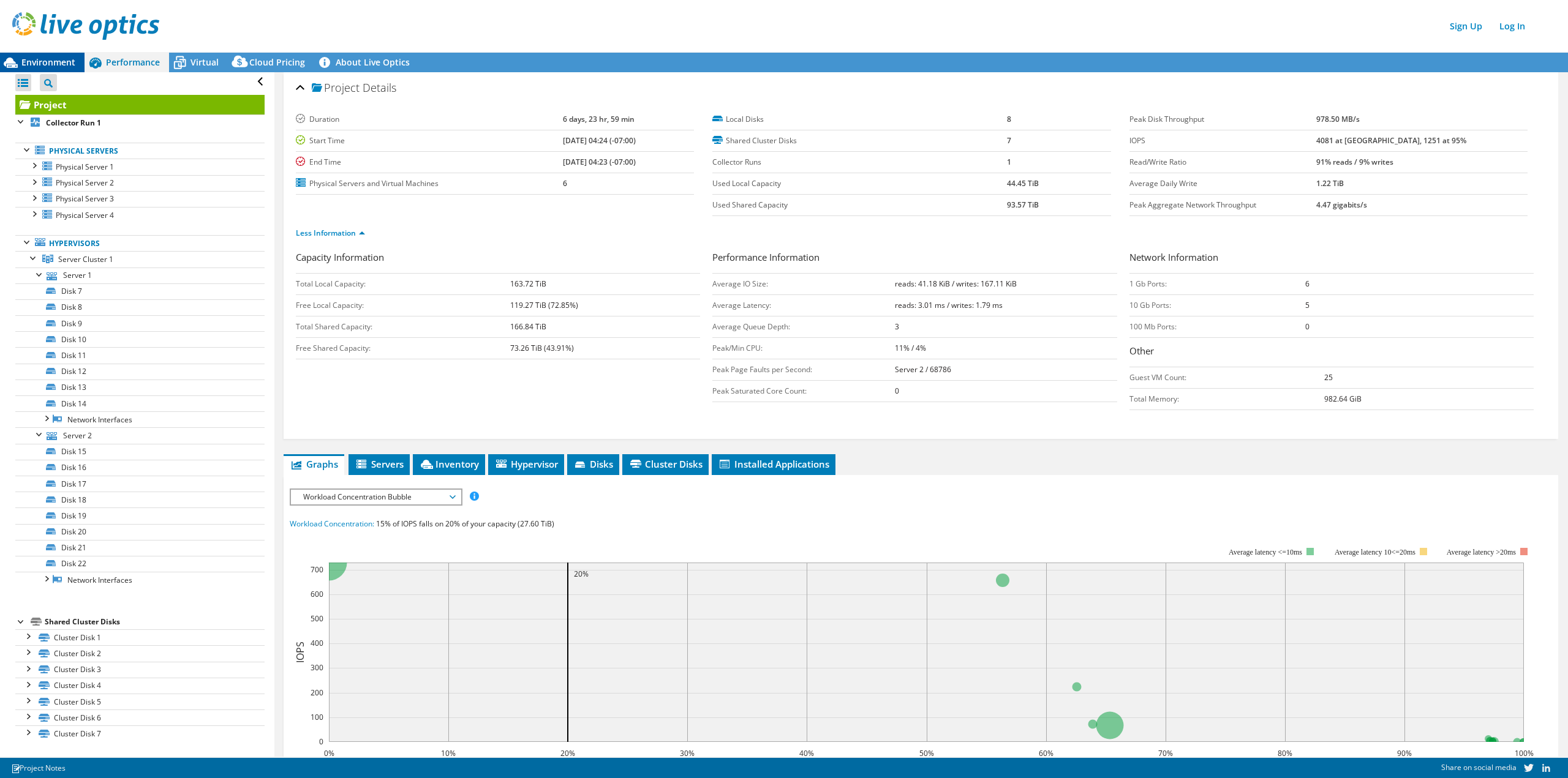
click at [57, 60] on span "Environment" at bounding box center [48, 62] width 54 height 11
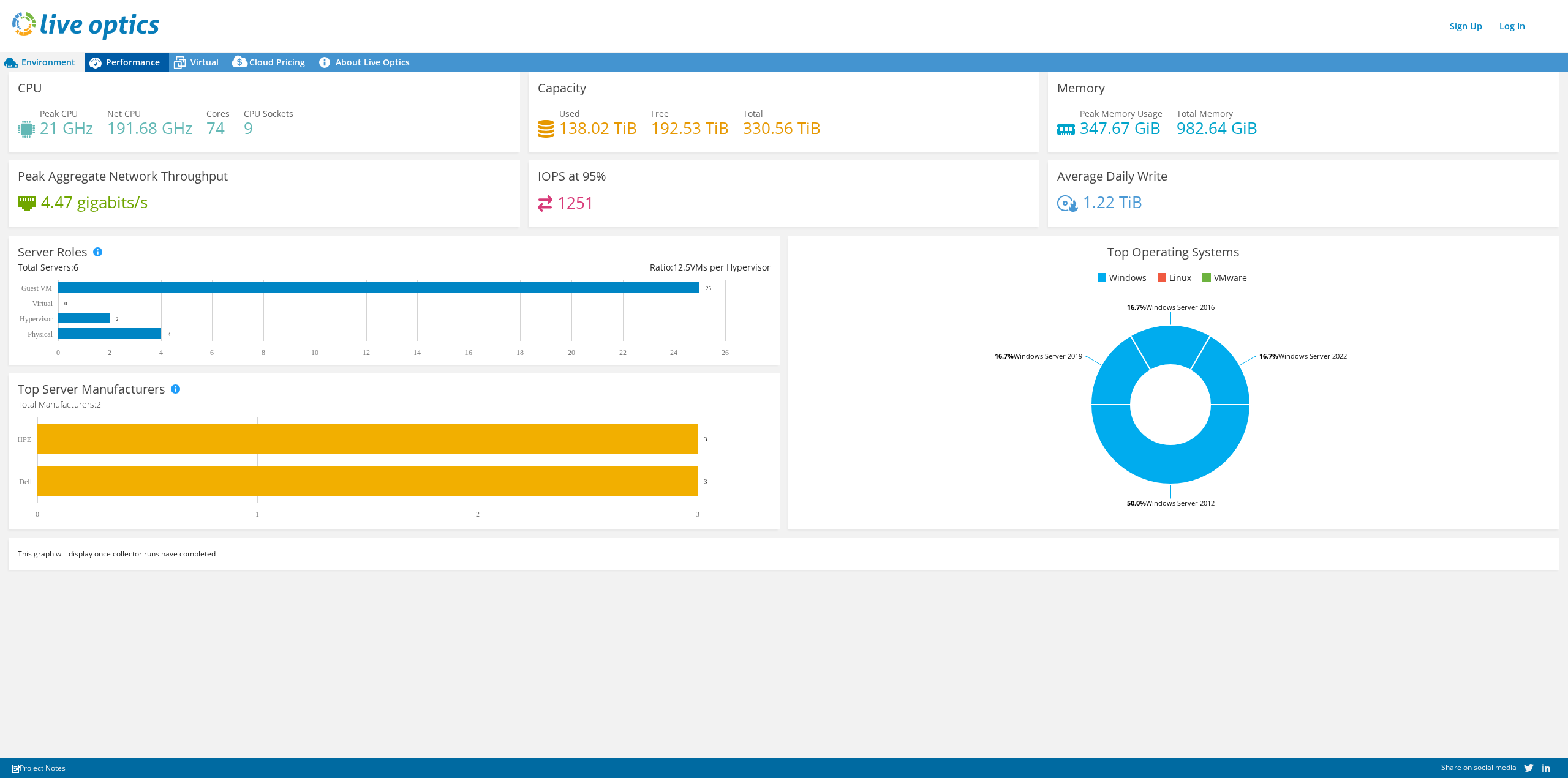
click at [122, 61] on span "Performance" at bounding box center [133, 62] width 54 height 11
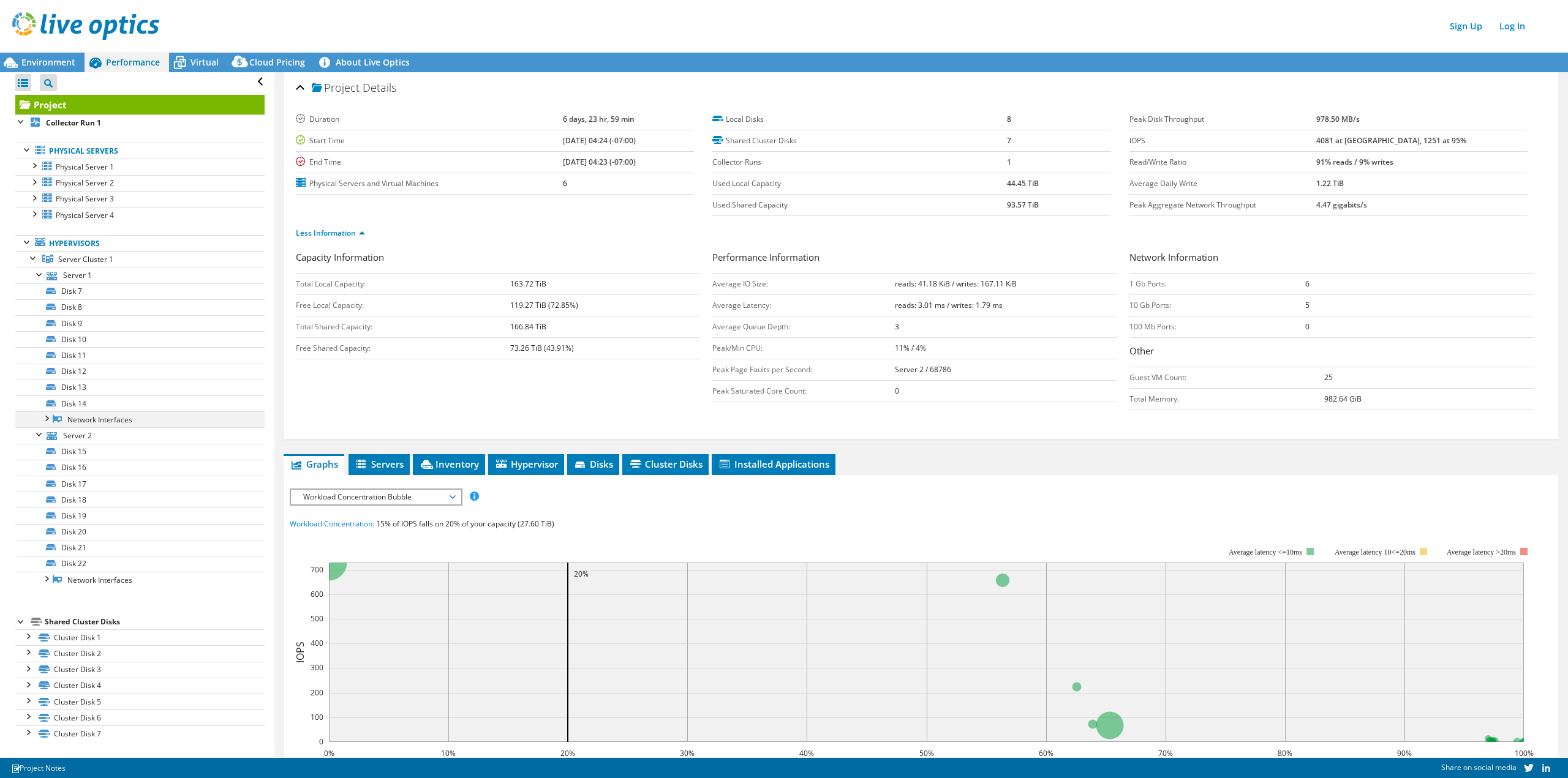
click at [50, 420] on div at bounding box center [46, 417] width 12 height 12
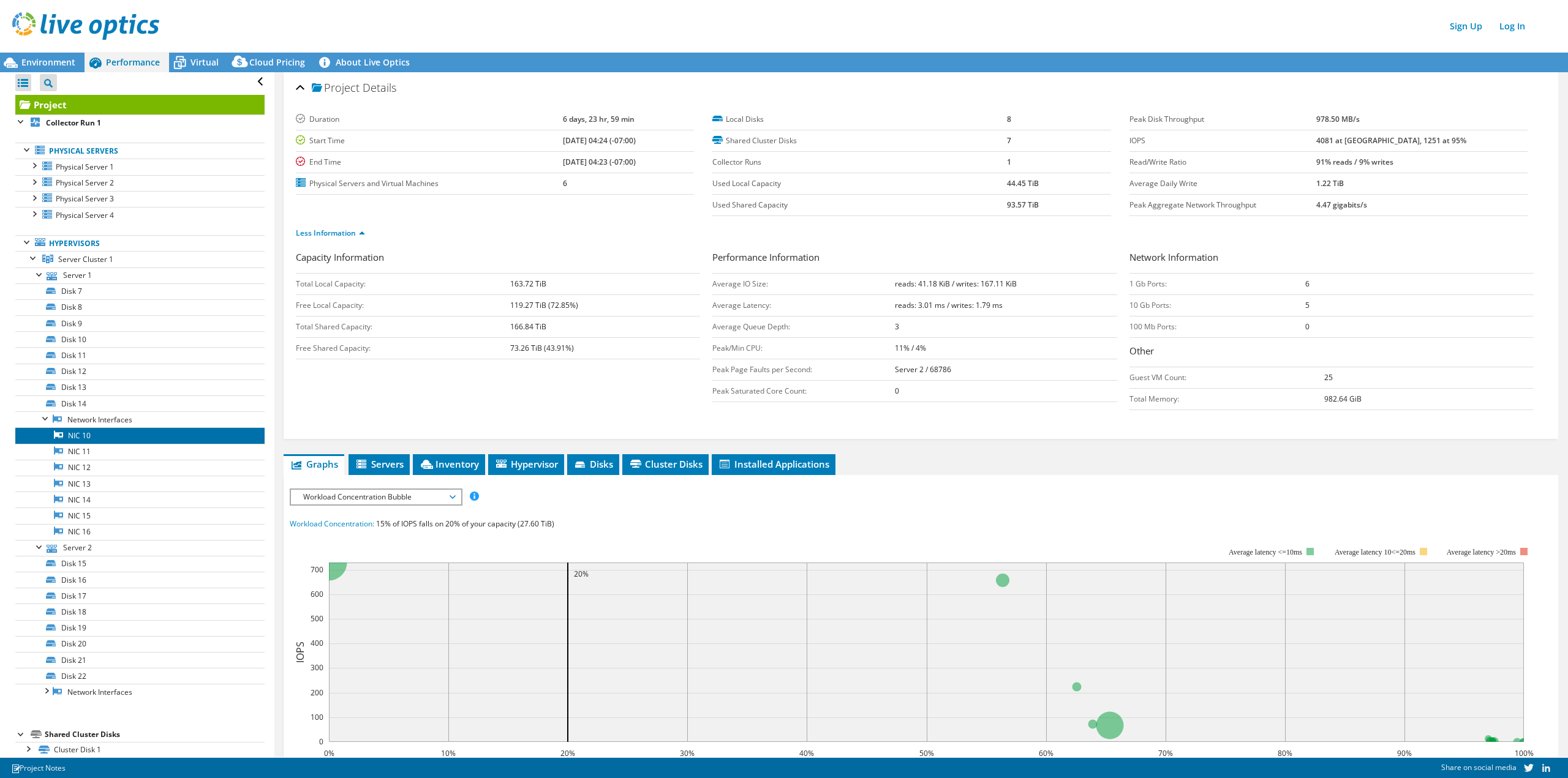
click at [84, 440] on link "NIC 10" at bounding box center [140, 435] width 249 height 16
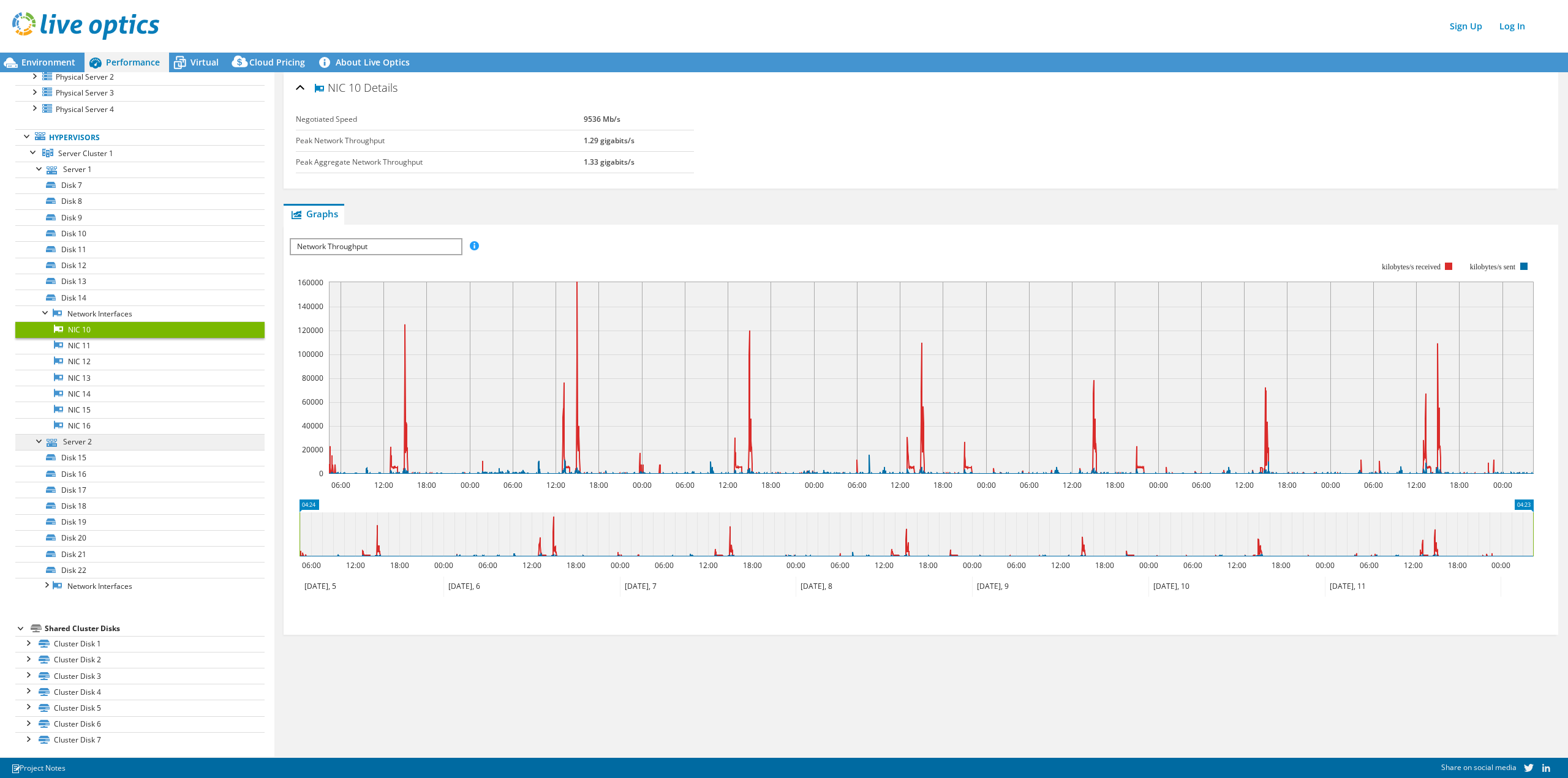
scroll to position [115, 0]
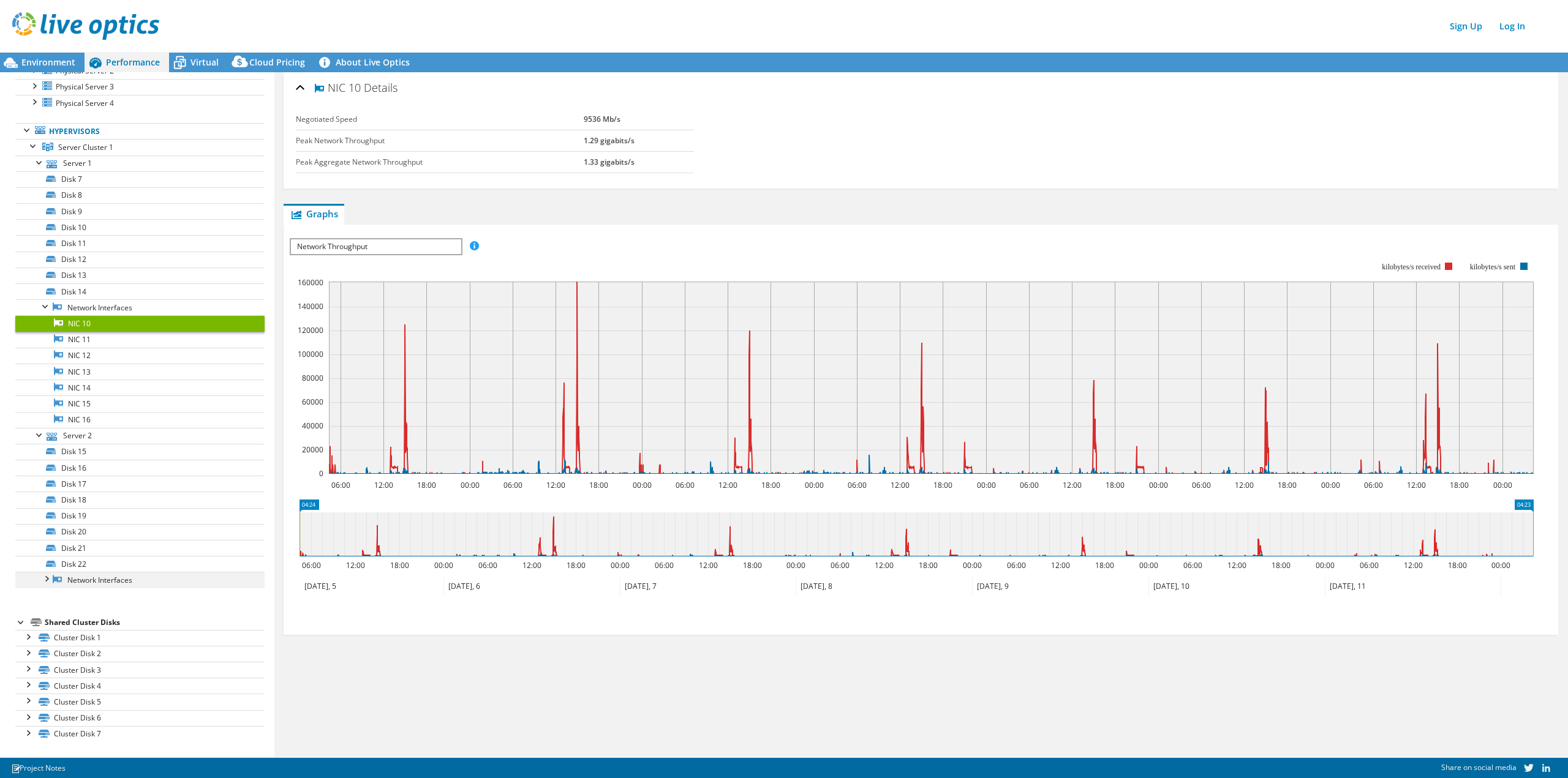
click at [49, 579] on div at bounding box center [46, 577] width 12 height 12
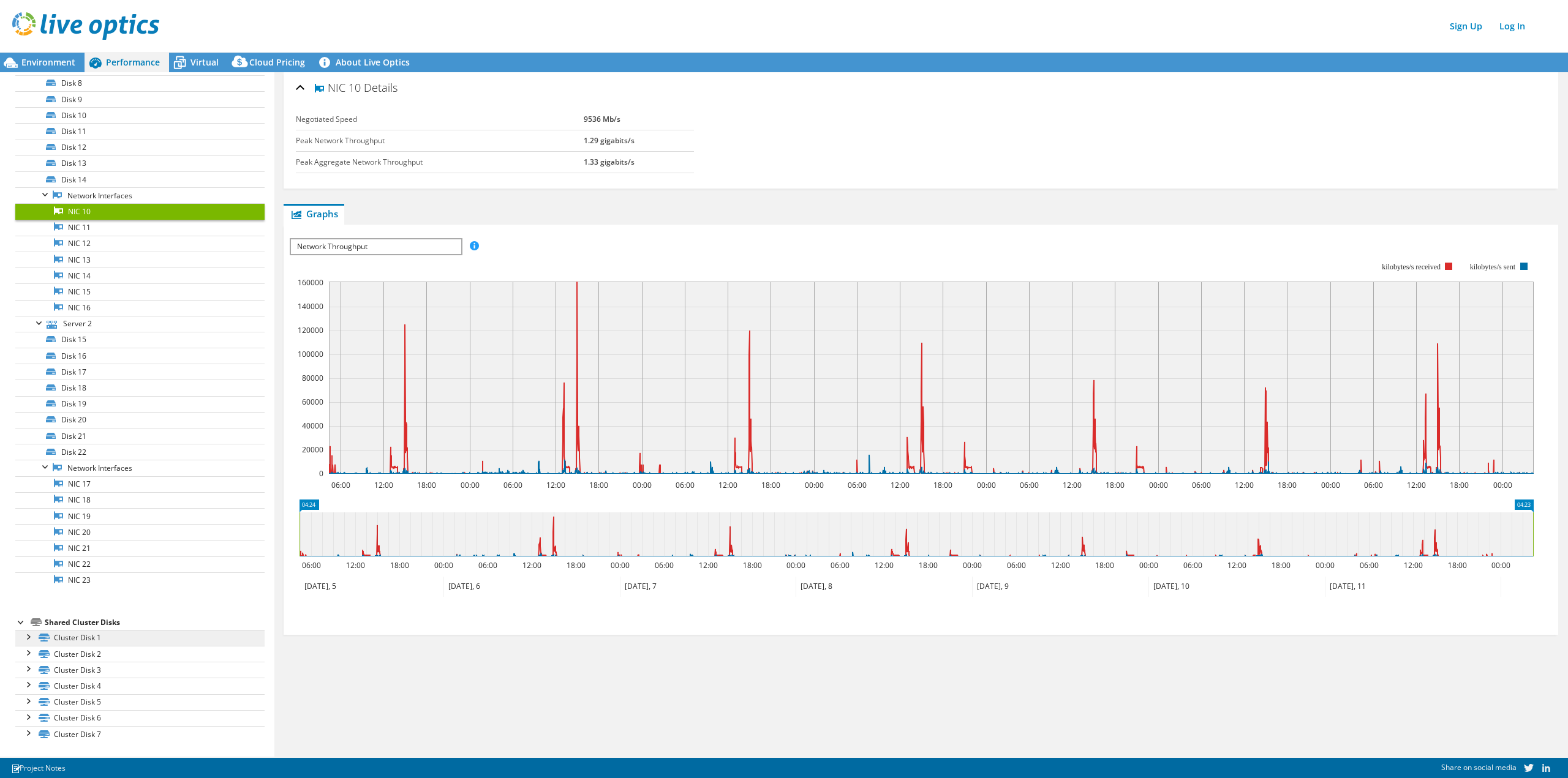
scroll to position [0, 0]
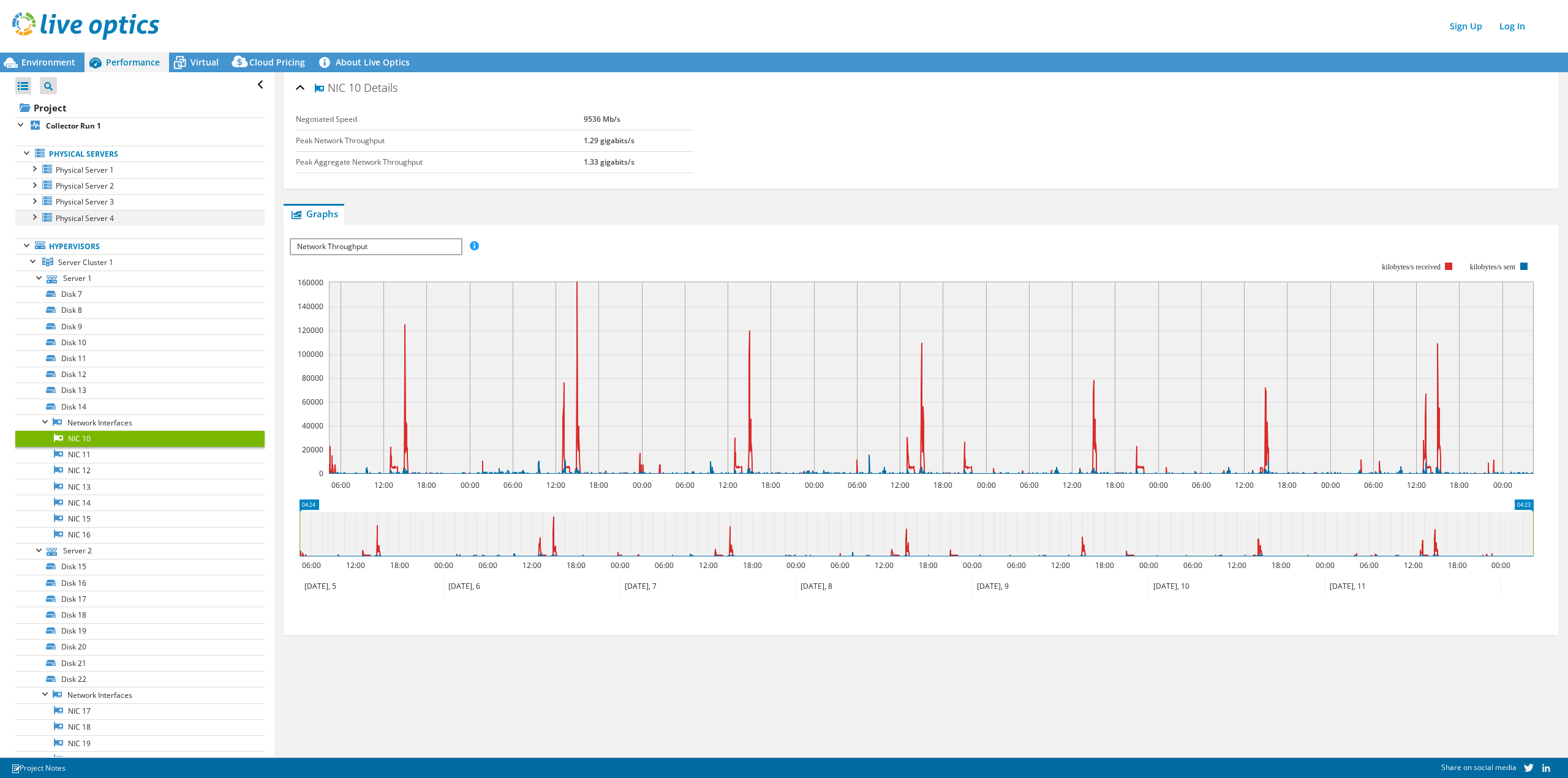
click at [34, 219] on div at bounding box center [33, 216] width 12 height 12
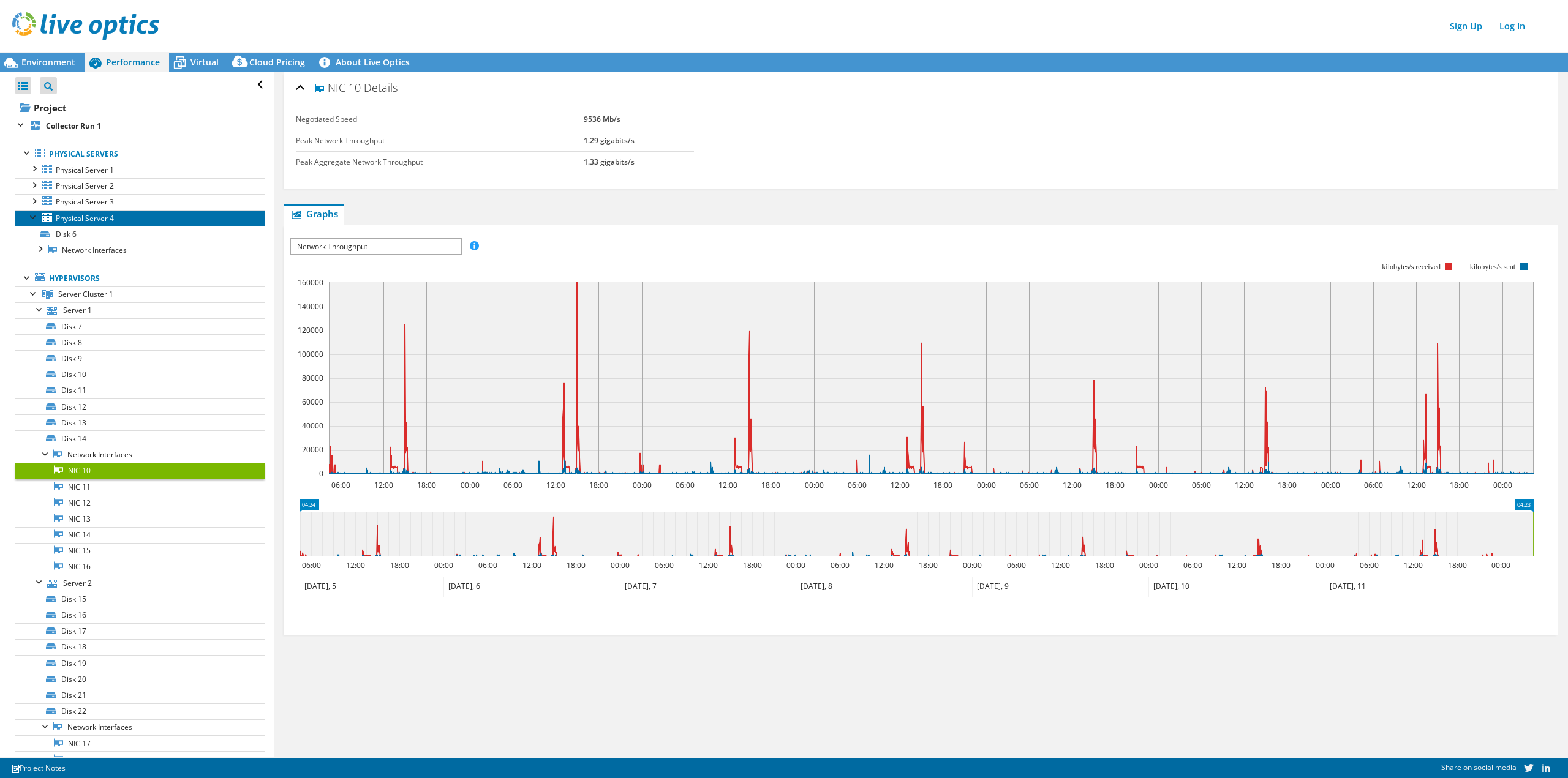
click at [71, 224] on link "Physical Server 4" at bounding box center [140, 218] width 249 height 16
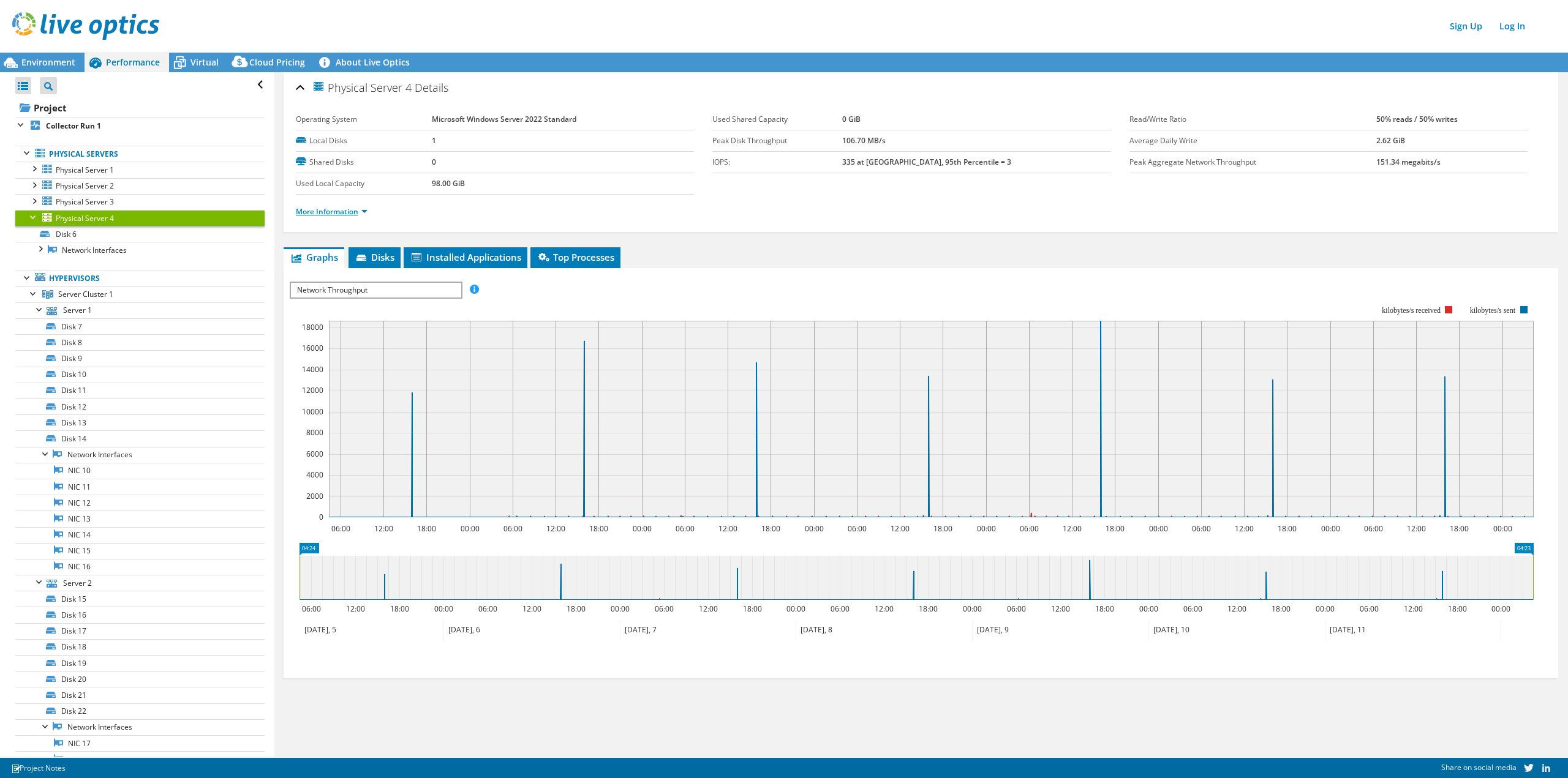
click at [362, 211] on link "More Information" at bounding box center [332, 211] width 72 height 10
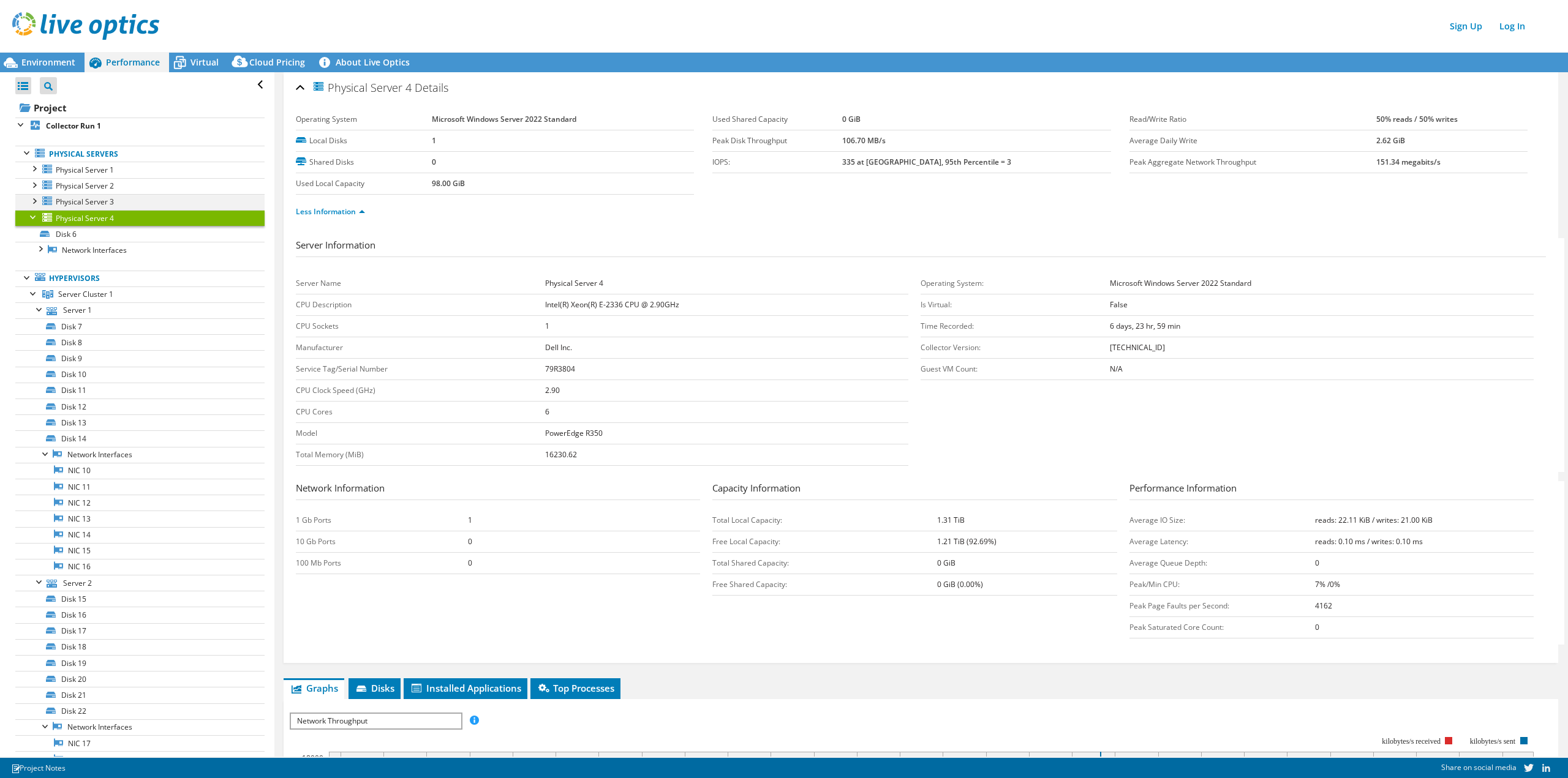
click at [34, 202] on div at bounding box center [33, 200] width 12 height 12
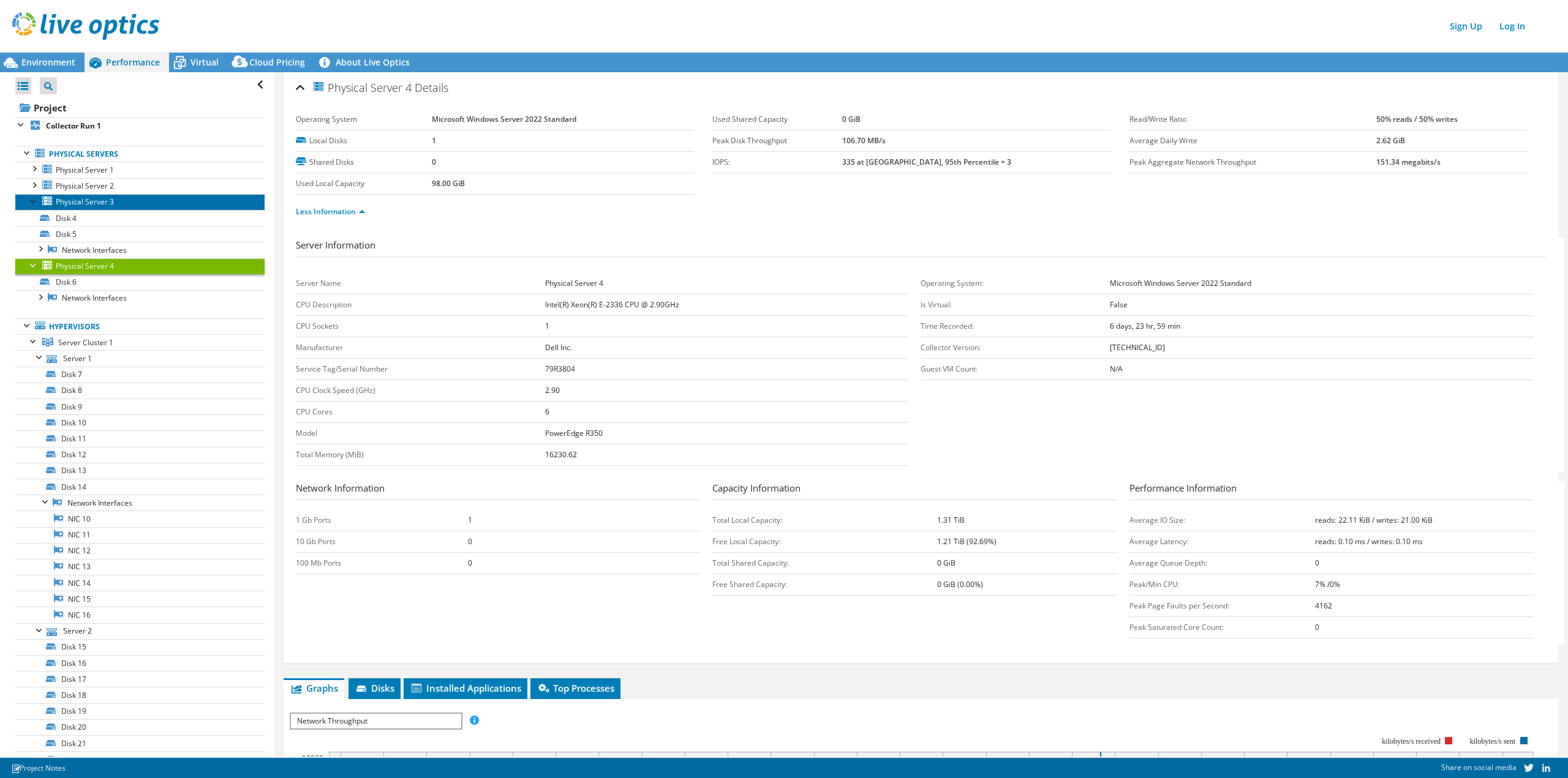
click at [76, 203] on span "Physical Server 3" at bounding box center [85, 201] width 58 height 10
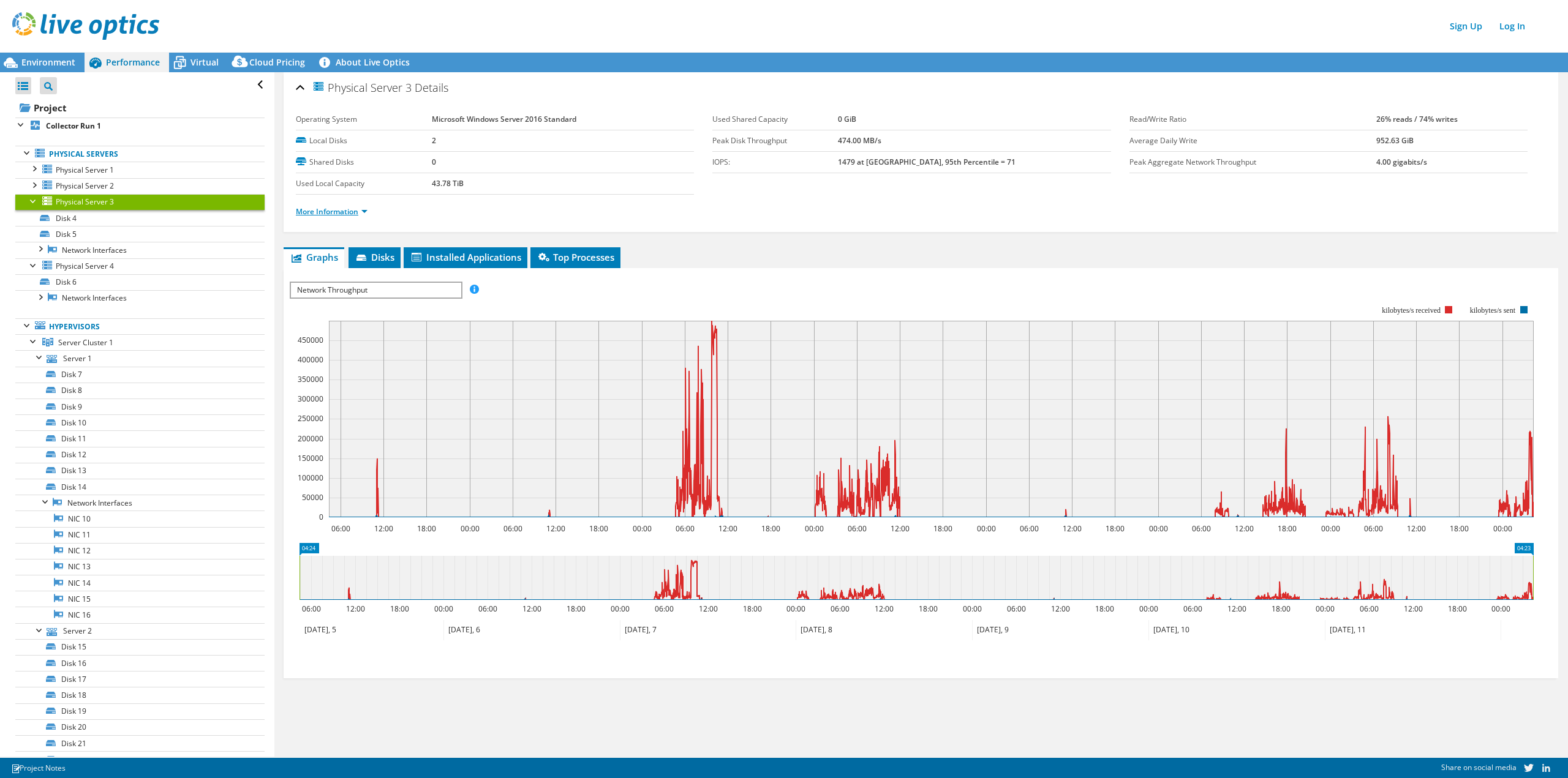
click at [335, 213] on link "More Information" at bounding box center [332, 211] width 72 height 10
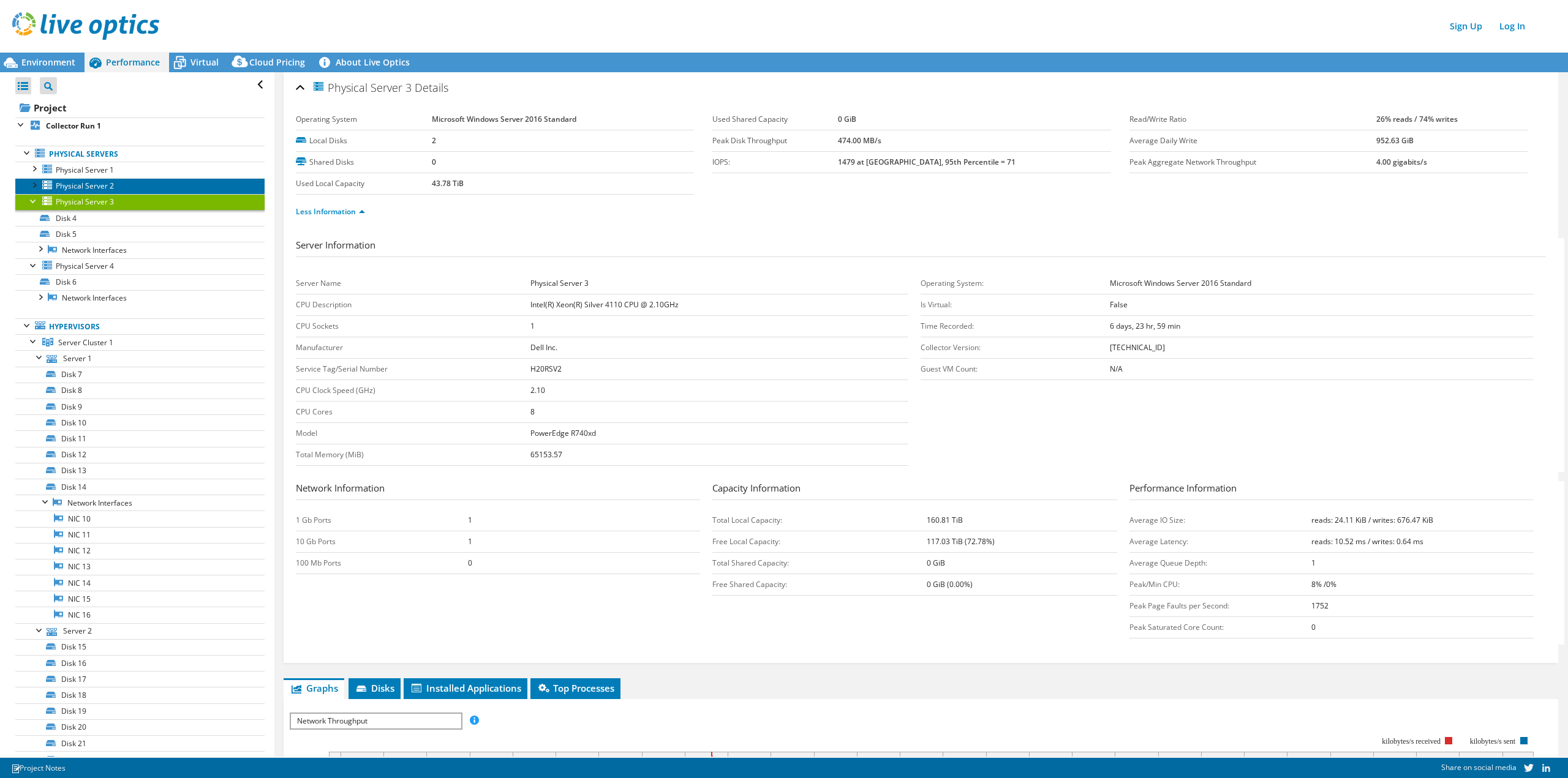
click at [92, 185] on span "Physical Server 2" at bounding box center [85, 185] width 58 height 10
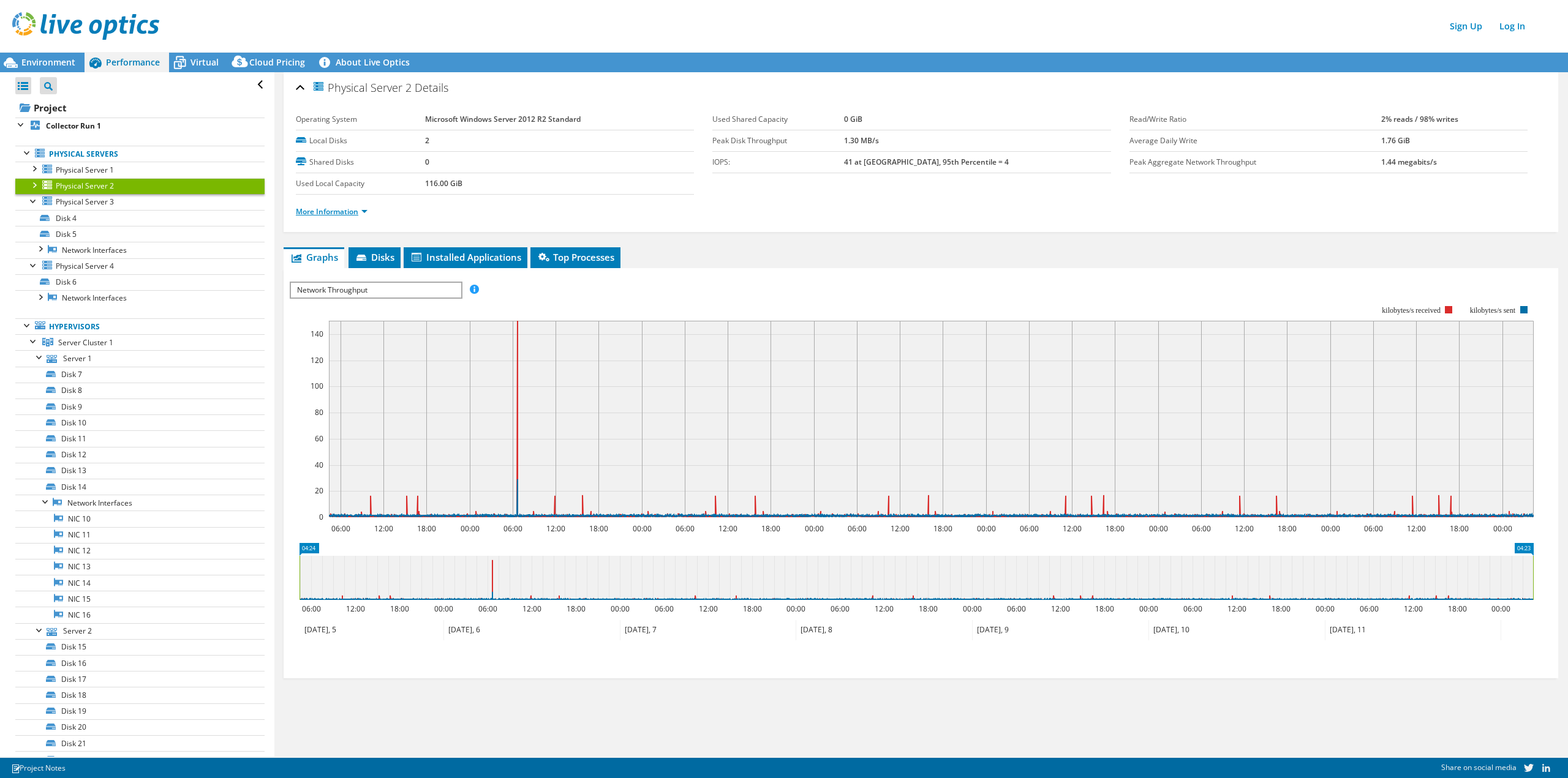
click at [341, 215] on link "More Information" at bounding box center [332, 211] width 72 height 10
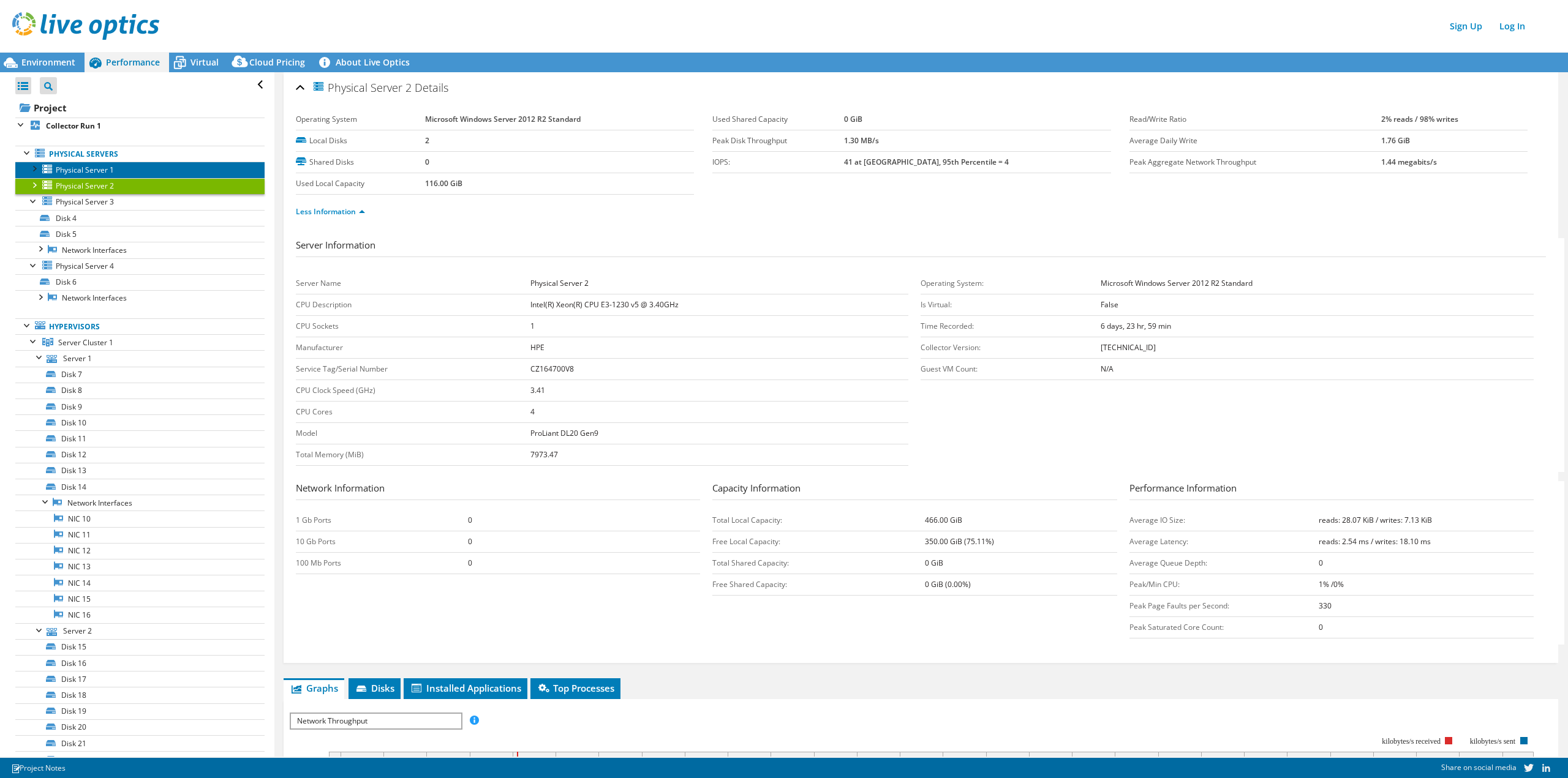
click at [99, 168] on span "Physical Server 1" at bounding box center [85, 170] width 58 height 10
